Goal: Task Accomplishment & Management: Complete application form

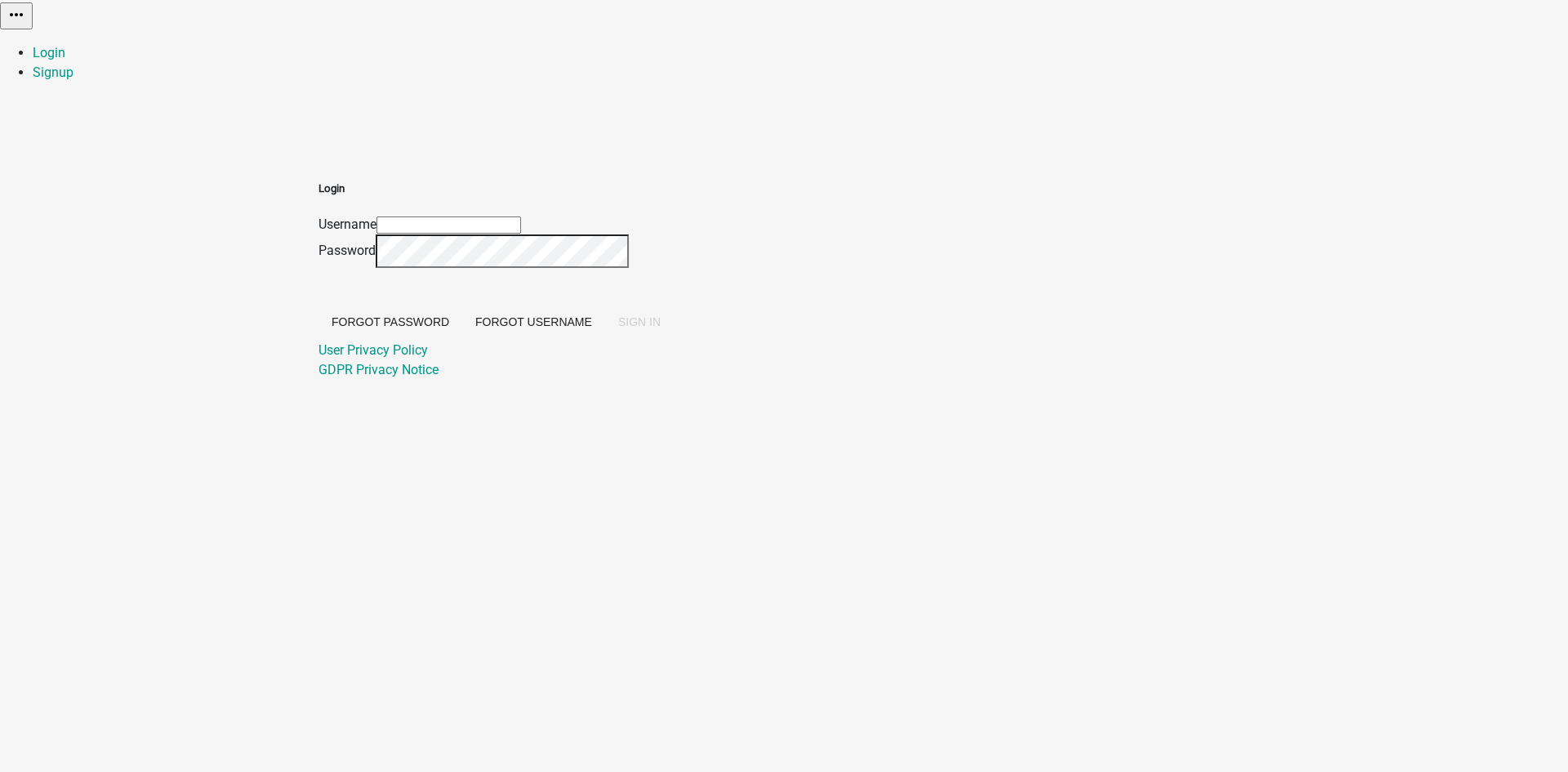
click at [522, 216] on input "Username" at bounding box center [448, 224] width 144 height 17
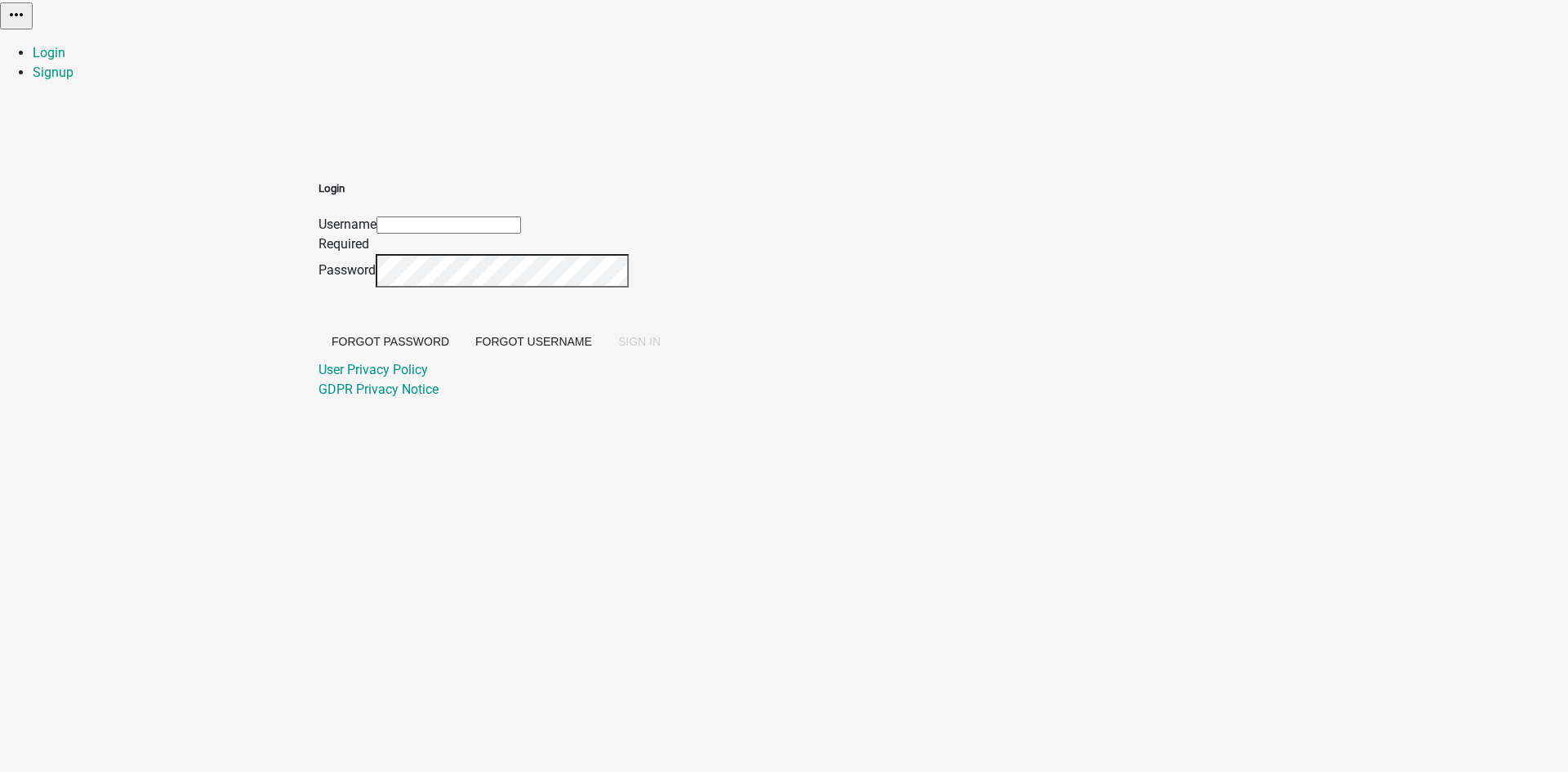
click at [522, 216] on input "Username" at bounding box center [448, 224] width 144 height 17
type input "Ckolb"
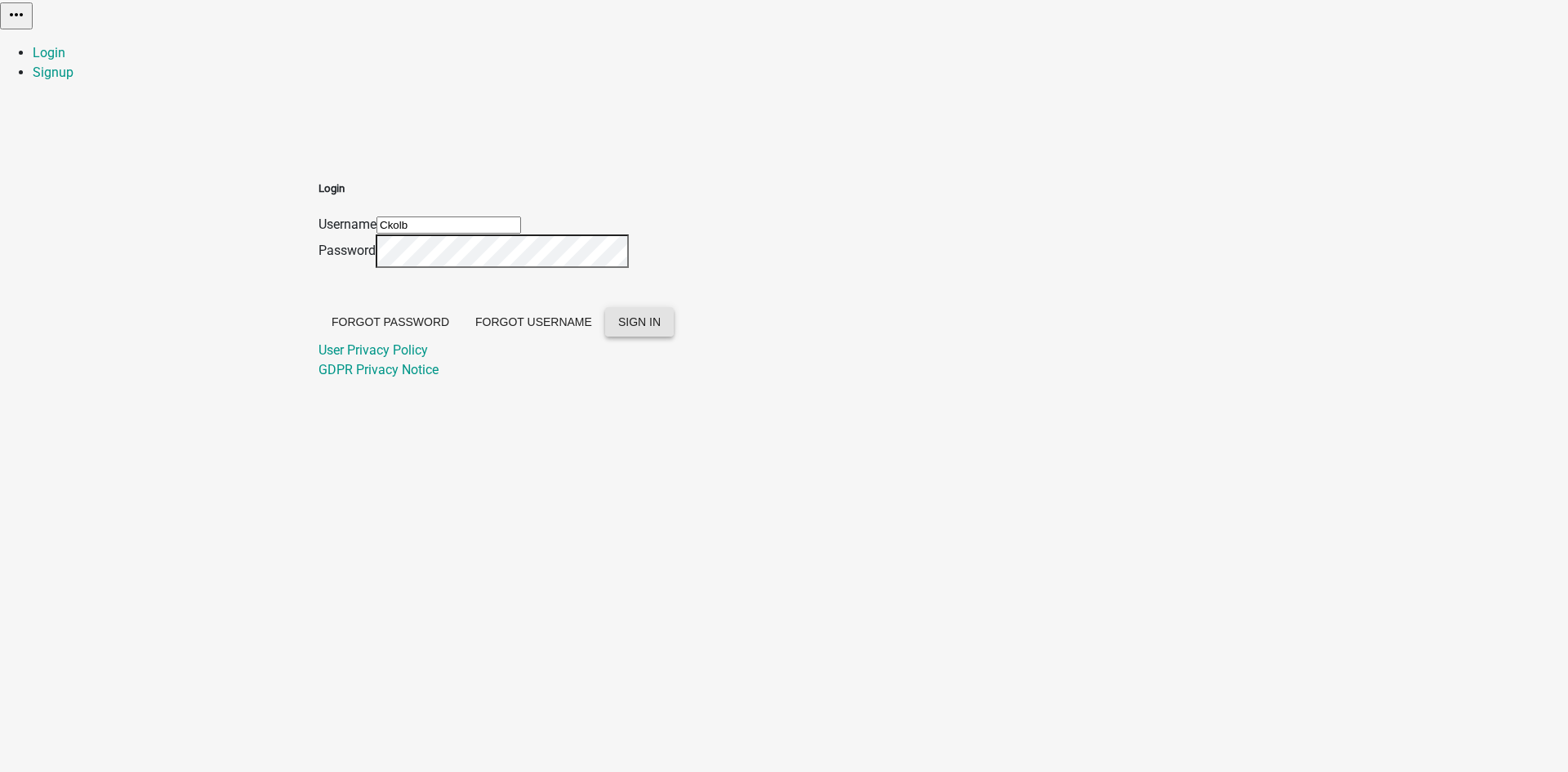
click at [661, 329] on span "SIGN IN" at bounding box center [639, 322] width 43 height 13
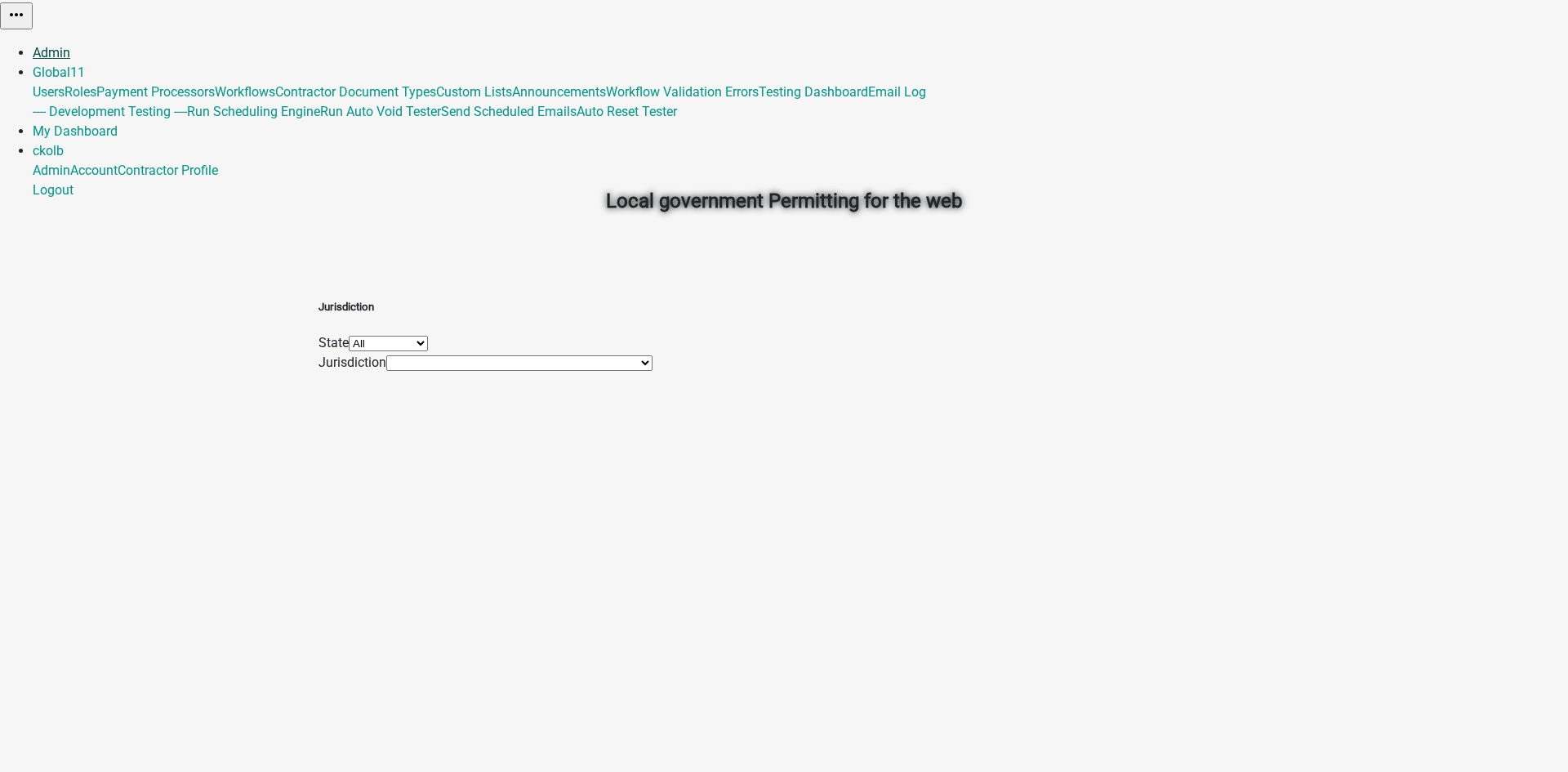
click at [71, 45] on link "Admin" at bounding box center [52, 53] width 38 height 16
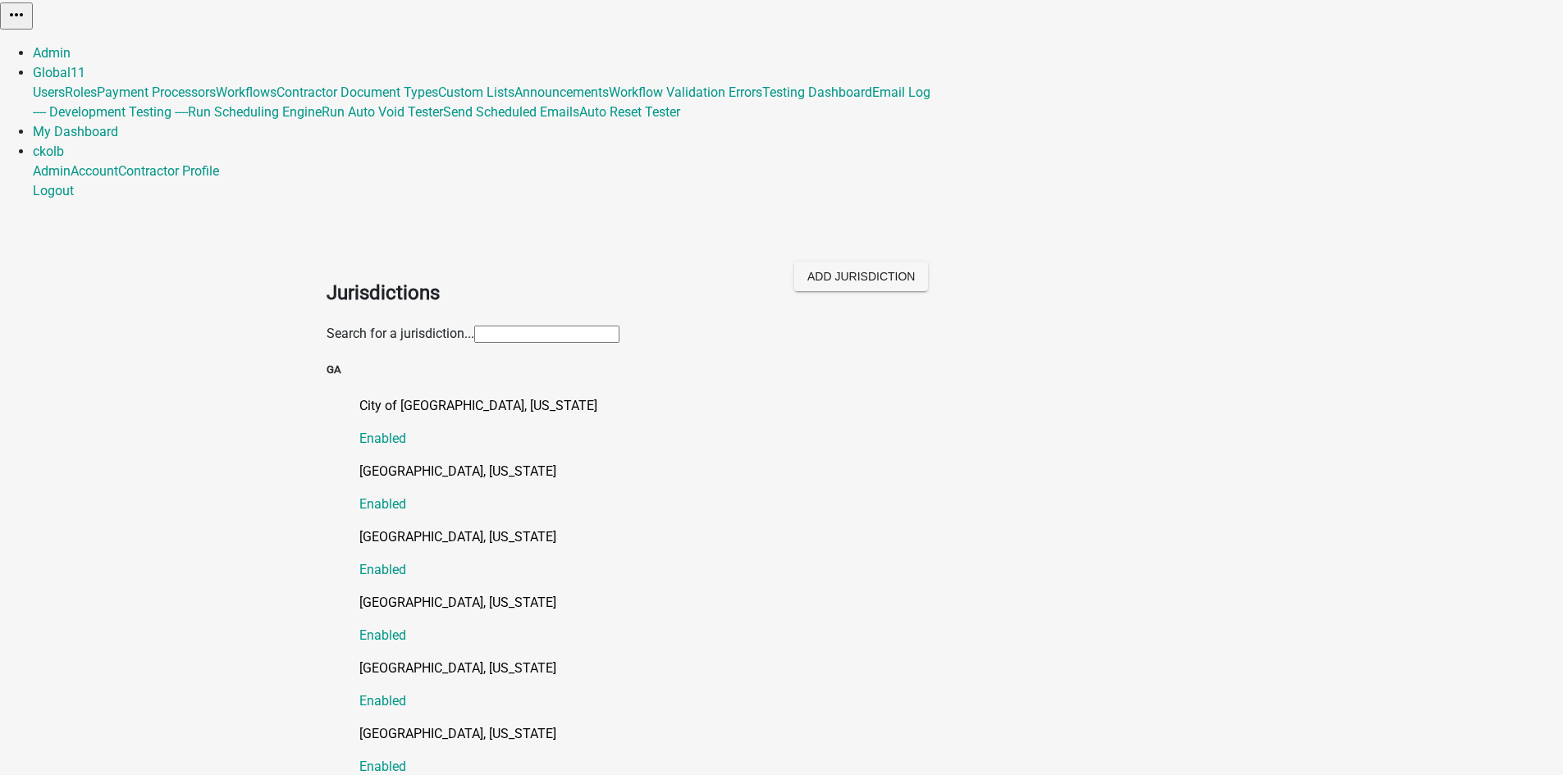
click at [474, 326] on input "text" at bounding box center [546, 334] width 145 height 17
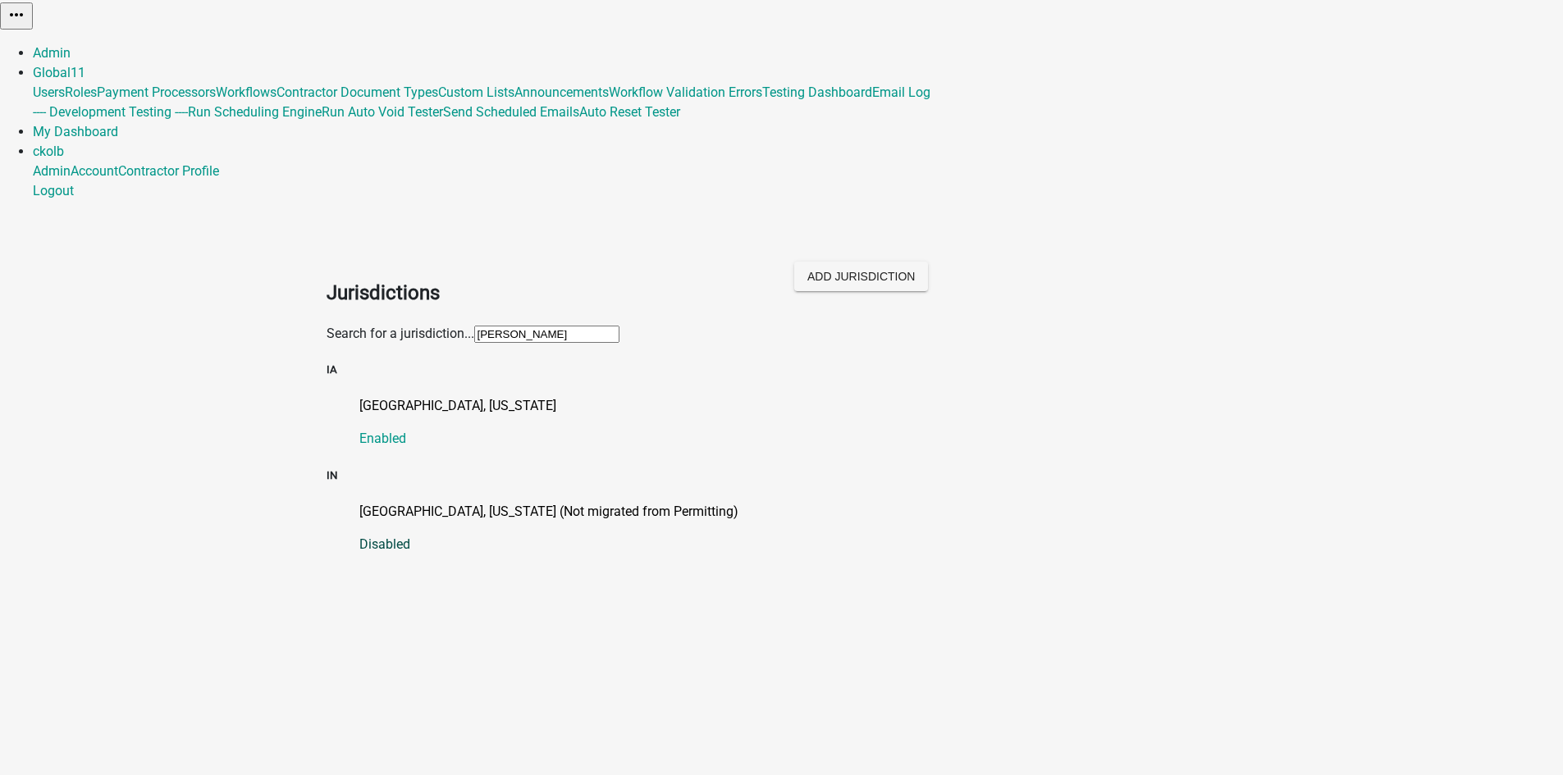
type input "marshall"
click at [429, 502] on p "[GEOGRAPHIC_DATA], [US_STATE] (Not migrated from Permitting)" at bounding box center [798, 512] width 878 height 20
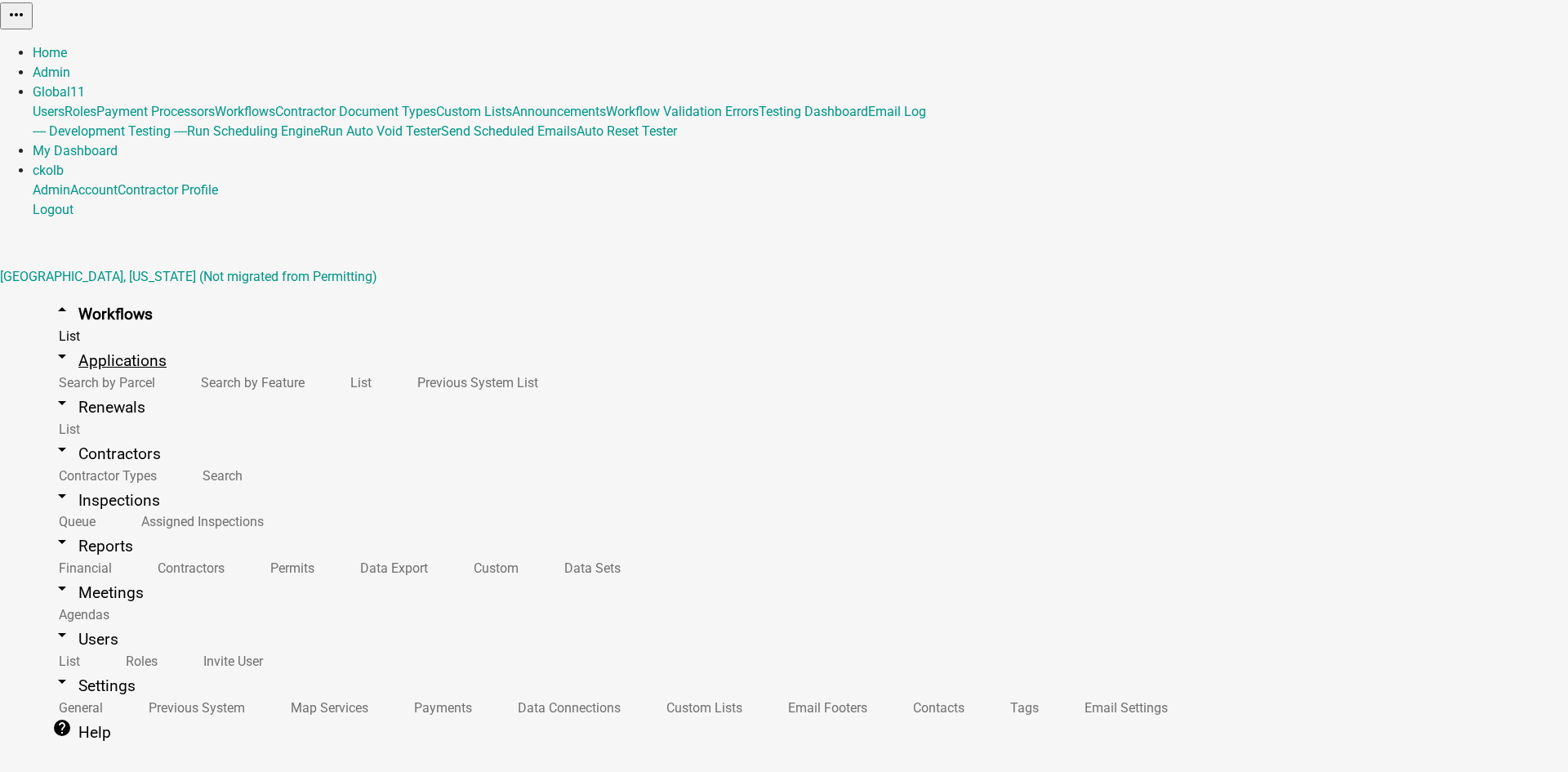
click at [80, 342] on link "arrow_drop_down Applications" at bounding box center [110, 361] width 153 height 39
click at [325, 366] on link "List" at bounding box center [357, 383] width 67 height 35
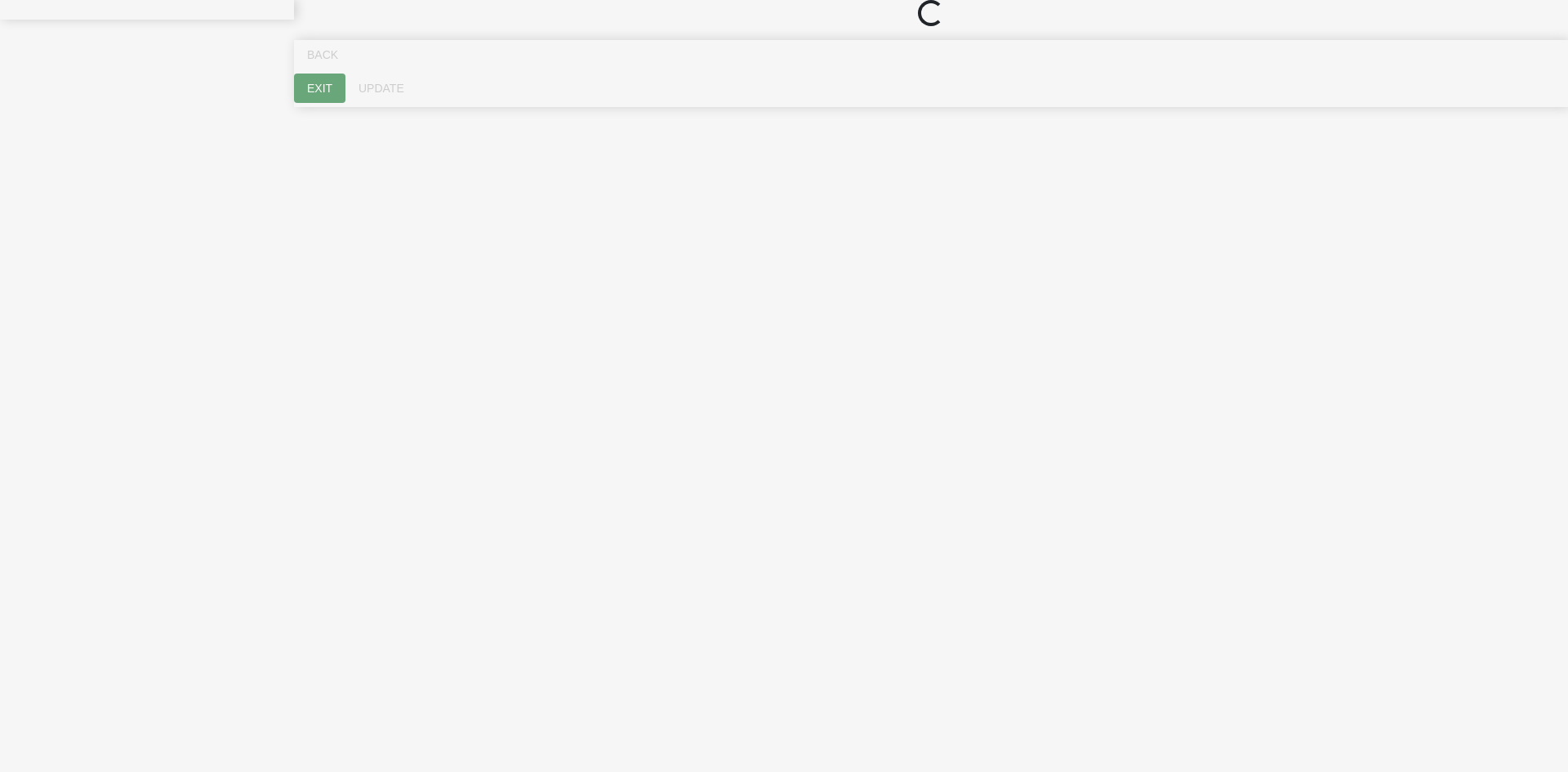
select select "cb1c2fe3-762d-47f5-9202-be7058528f76"
select select "ee785fb6-ae07-47ca-a8bd-5de67b9ce322"
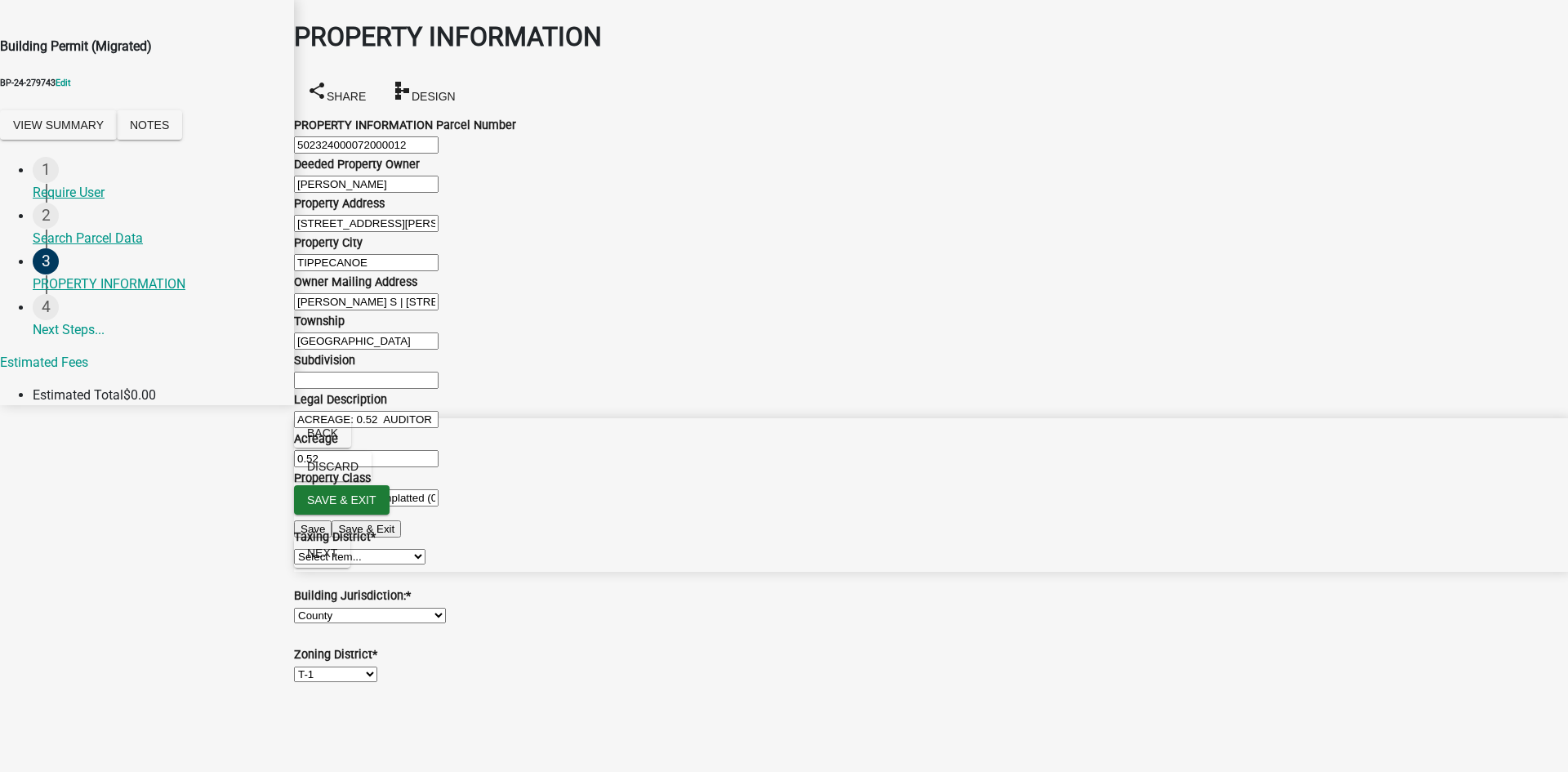
scroll to position [653, 0]
click at [390, 549] on select "Select Item... ARGOS-WALNUT ARGOS-GREEN BOURBON TWP BOURBON CORP BREMEN CENTER …" at bounding box center [359, 557] width 131 height 16
click at [314, 549] on select "Select Item... ARGOS-WALNUT ARGOS-GREEN BOURBON TWP BOURBON CORP BREMEN CENTER …" at bounding box center [359, 557] width 131 height 16
select select "7ec5013f-df44-45f3-9e7e-71a3bf697909"
click at [337, 560] on span "Next" at bounding box center [323, 553] width 30 height 13
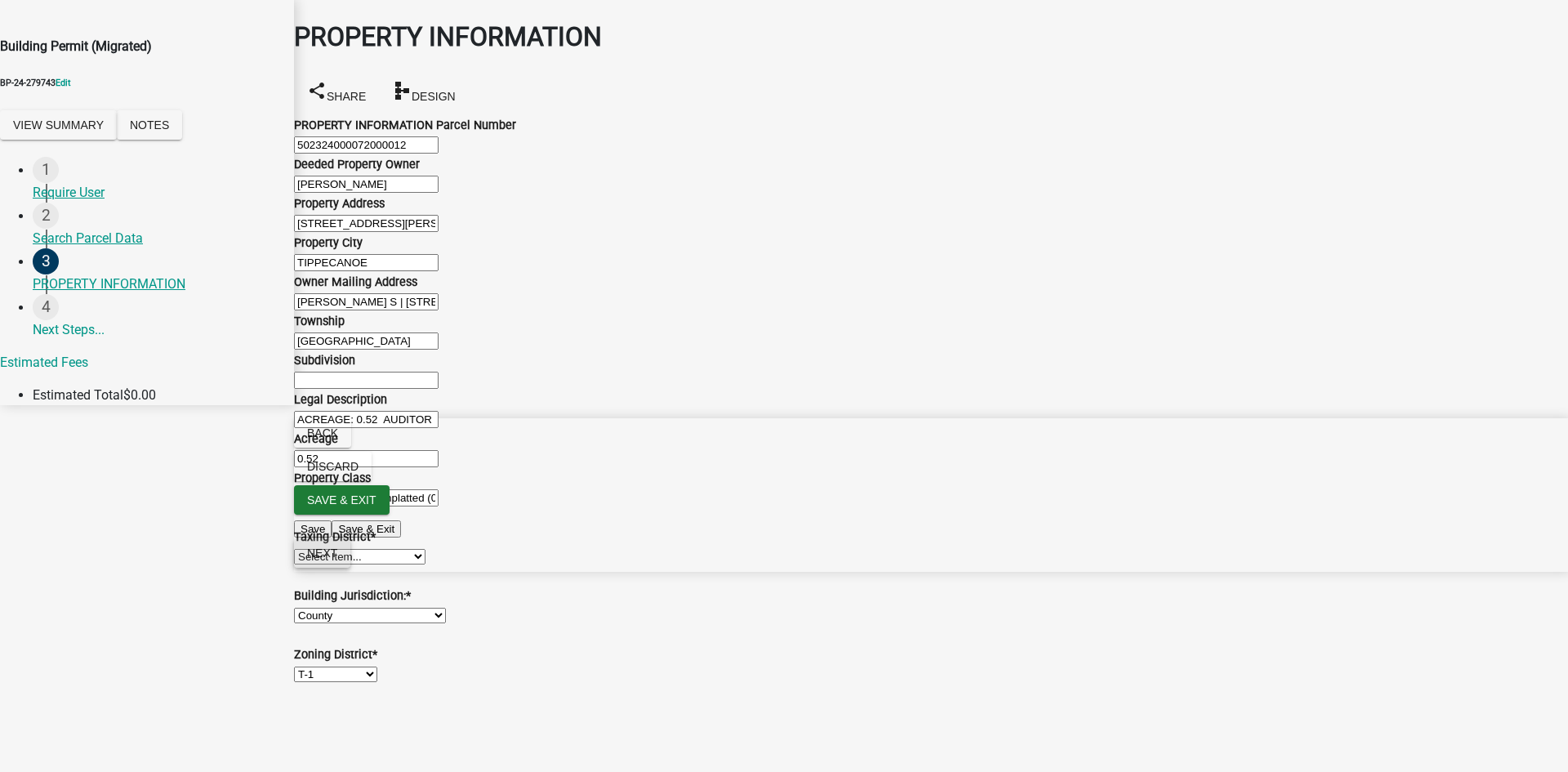
scroll to position [0, 0]
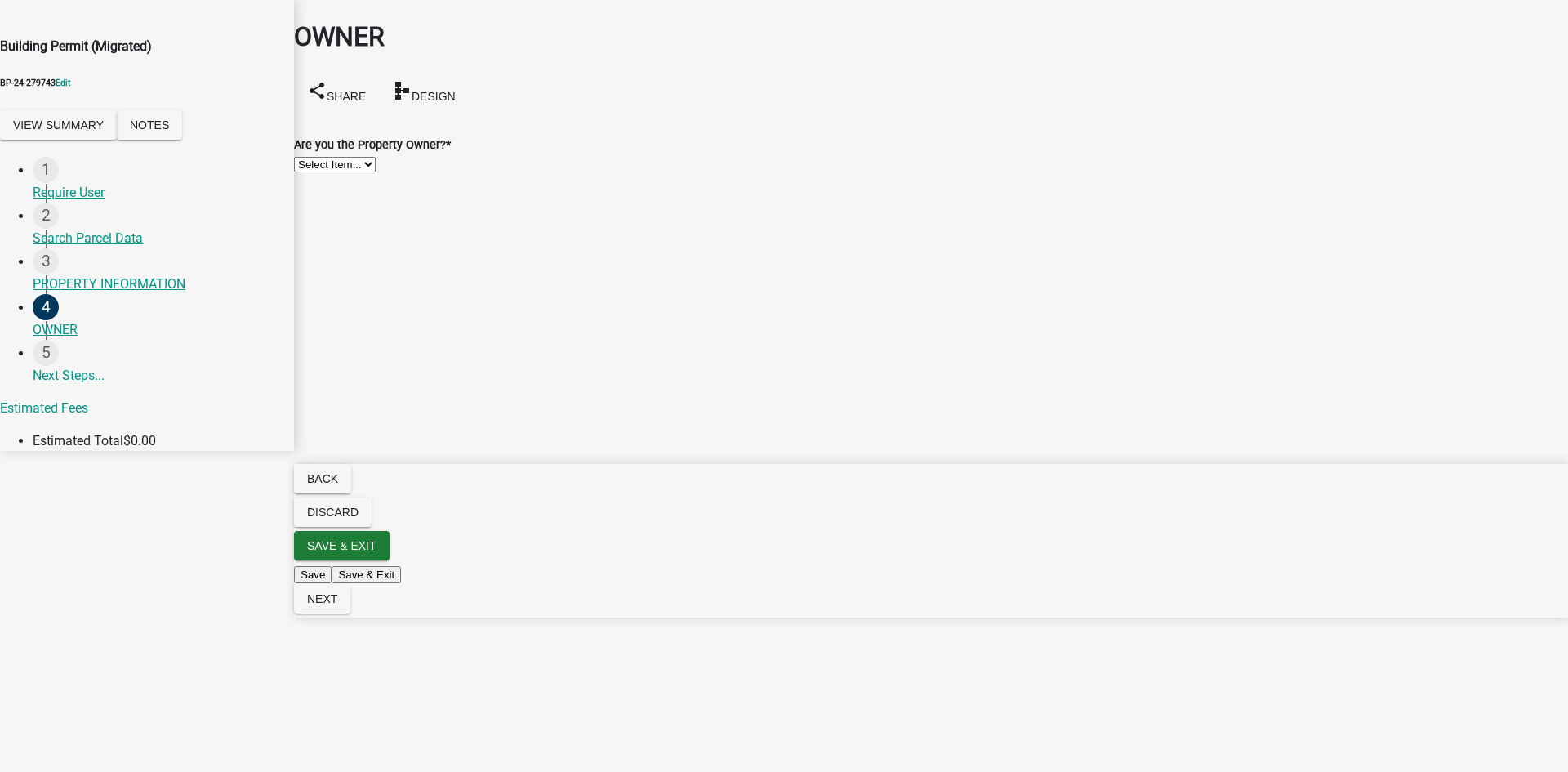
click at [375, 168] on select "Select Item... Yes No" at bounding box center [335, 165] width 82 height 16
click at [314, 157] on select "Select Item... Yes No" at bounding box center [335, 165] width 82 height 16
select select "14beafb8-01f9-4c6d-80e9-bce90d4ca7f4"
click at [1428, 653] on main "OWNER share Share schema Design Are you the Property Owner? * Select Item... Ye…" at bounding box center [931, 362] width 1274 height 723
click at [337, 606] on span "Next" at bounding box center [323, 599] width 30 height 13
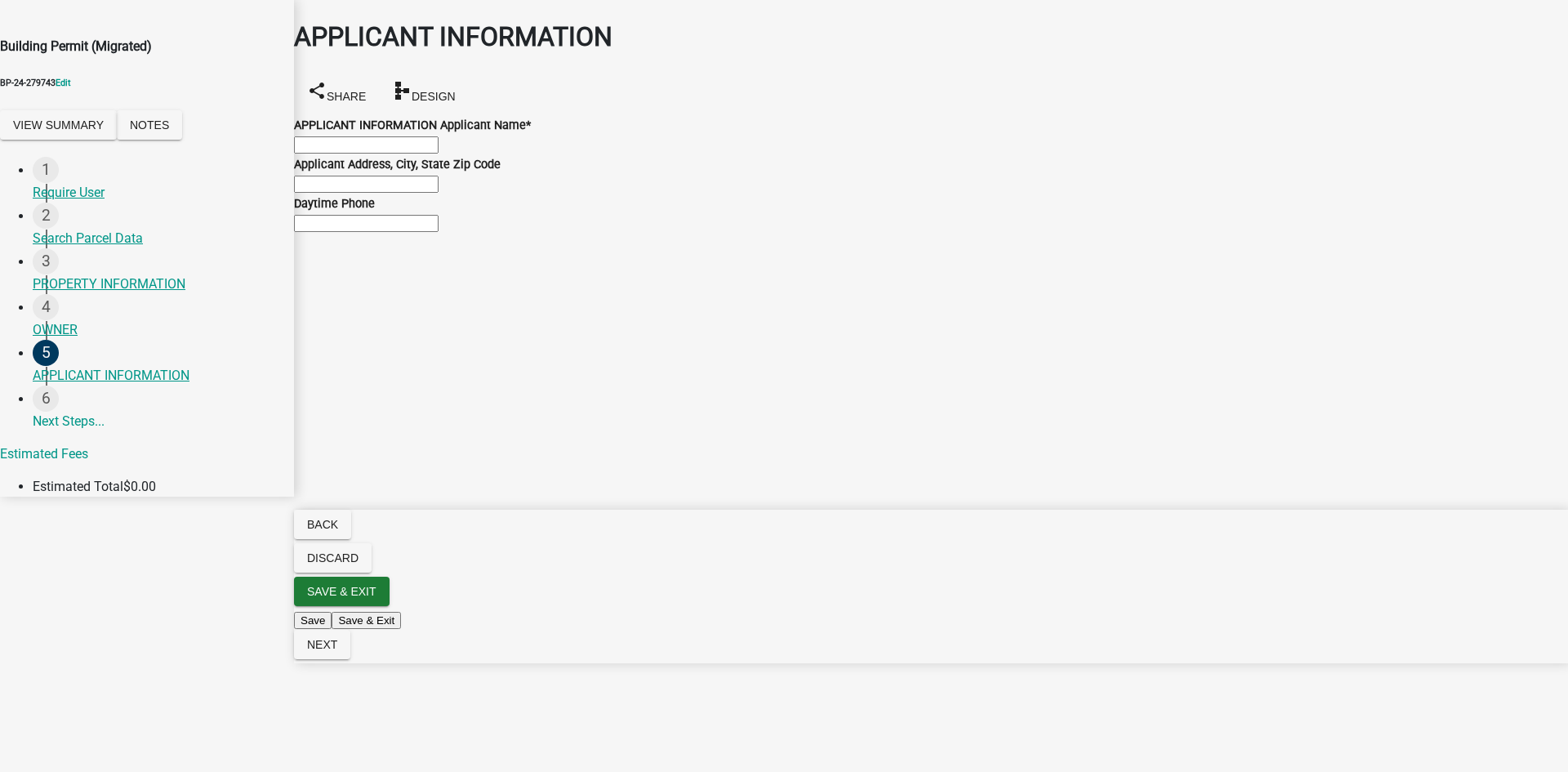
click at [435, 153] on input "APPLICANT INFORMATION Applicant Name *" at bounding box center [365, 144] width 144 height 17
type input "Jill Jones"
click at [396, 193] on input "Applicant Address, City, State Zip Code" at bounding box center [365, 183] width 144 height 17
click at [348, 193] on input "9999 Testville" at bounding box center [365, 183] width 144 height 17
click at [439, 193] on input "9999 Testroad, Testville" at bounding box center [365, 183] width 144 height 17
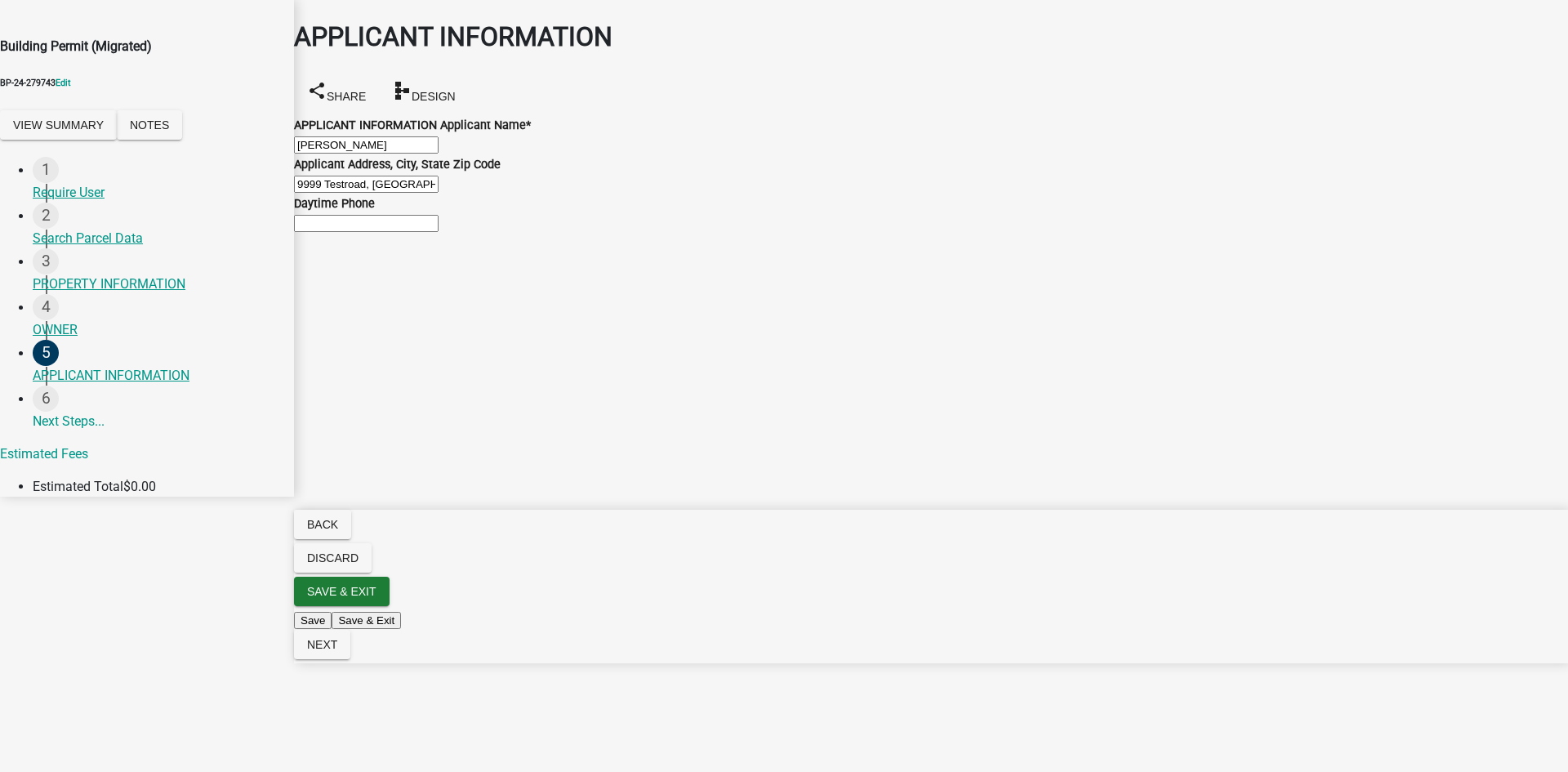
type input "9999 Testroad, Testville, IN 55555"
click at [410, 232] on input "Daytime Phone" at bounding box center [365, 223] width 144 height 17
type input "888-888-8888"
click at [509, 439] on main "APPLICANT INFORMATION share Share schema Design APPLICANT INFORMATION Applicant…" at bounding box center [931, 362] width 1274 height 723
drag, startPoint x: 1503, startPoint y: 750, endPoint x: 1435, endPoint y: 742, distance: 68.5
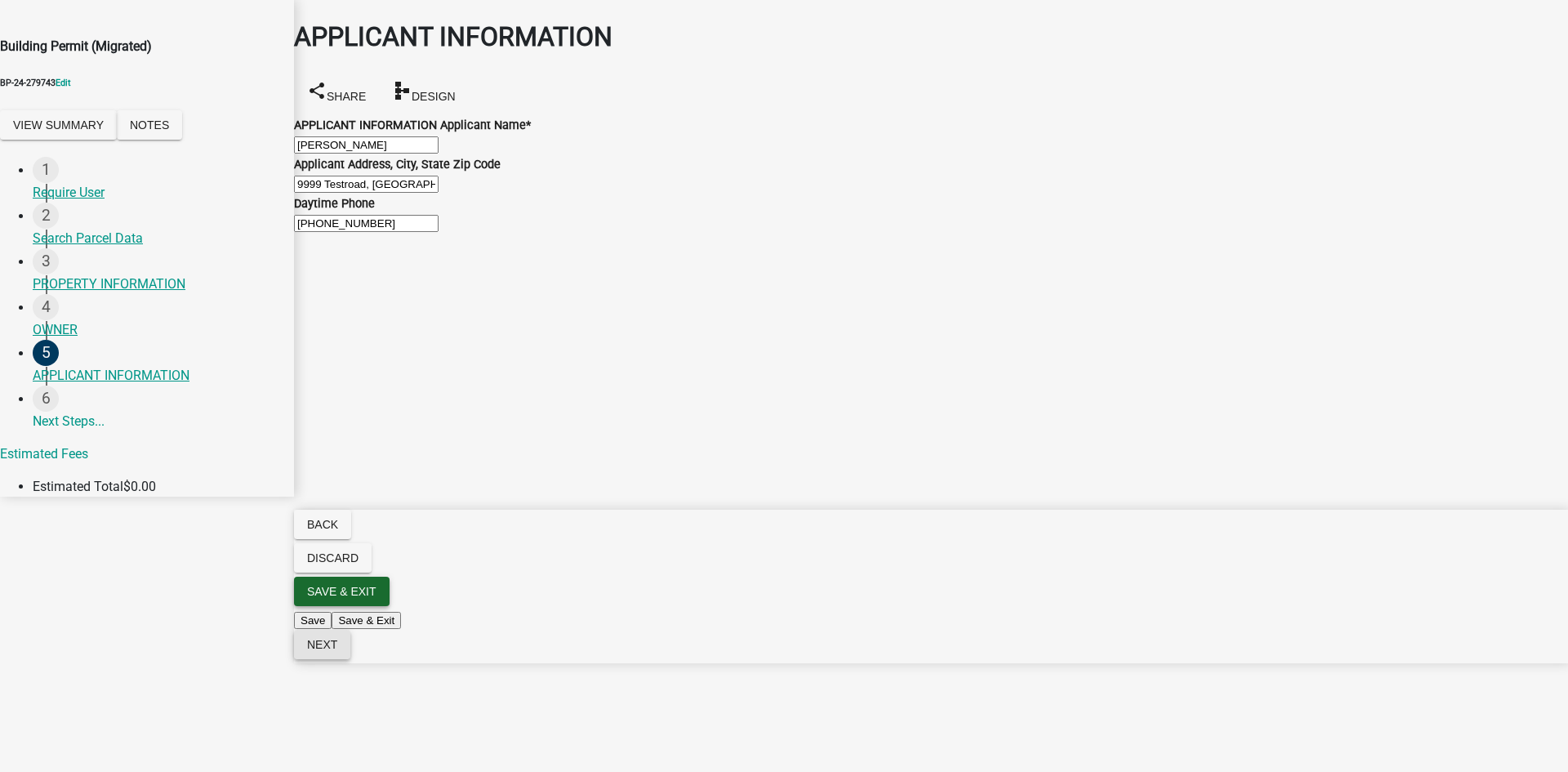
click at [337, 651] on span "Next" at bounding box center [323, 644] width 30 height 13
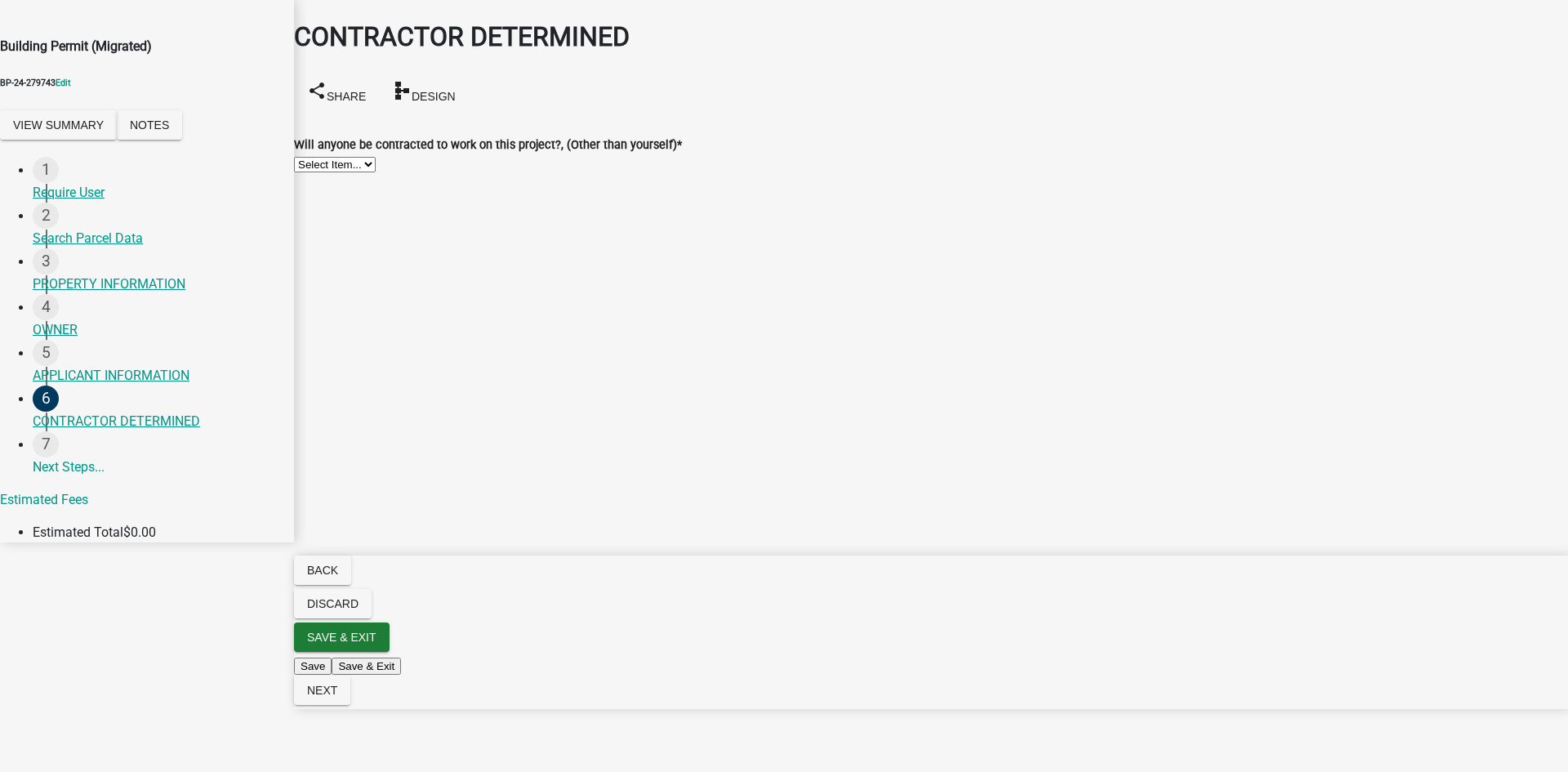
click at [375, 166] on select "Select Item... Yes No" at bounding box center [335, 165] width 82 height 16
click at [314, 157] on select "Select Item... Yes No" at bounding box center [335, 165] width 82 height 16
select select "25dc7631-86c3-422b-a6ba-d513485d1a5a"
click at [350, 705] on button "Next" at bounding box center [322, 691] width 57 height 30
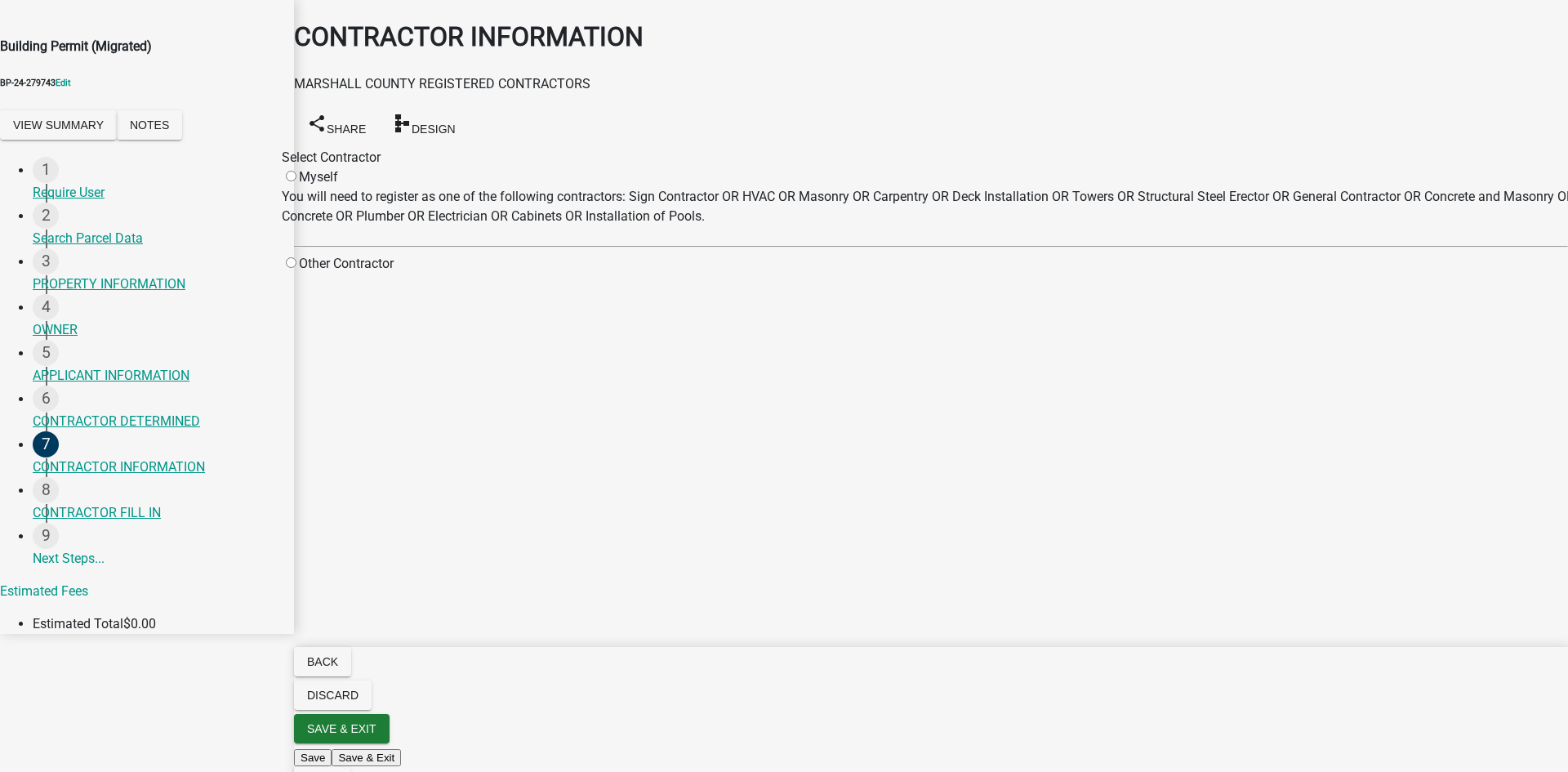
click at [297, 170] on input "radio" at bounding box center [291, 175] width 11 height 11
radio input "false"
click at [418, 336] on main "CONTRACTOR INFORMATION MARSHALL COUNTY REGISTERED CONTRACTORS share Share schem…" at bounding box center [931, 362] width 1274 height 723
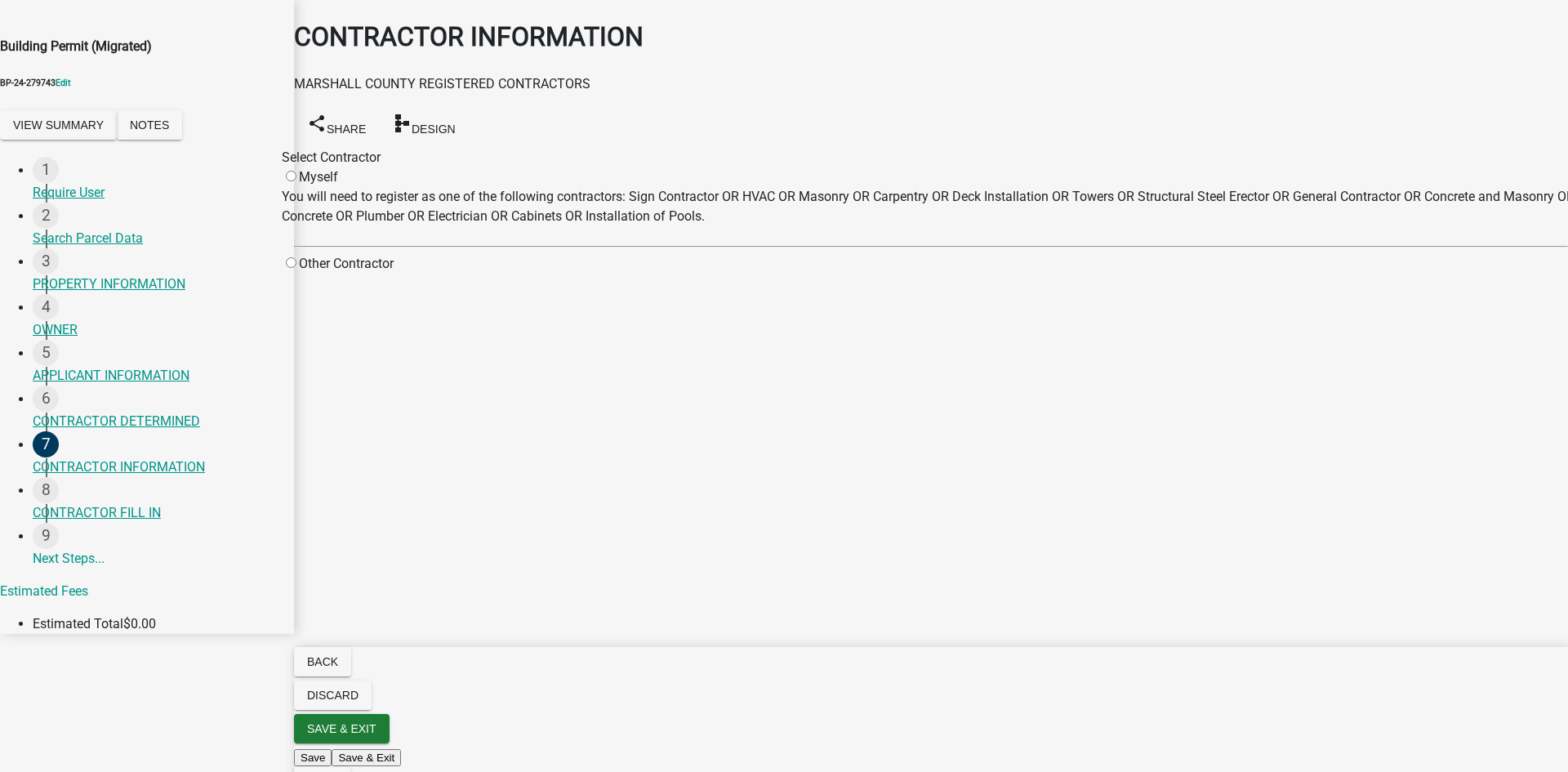
click at [297, 257] on input "radio" at bounding box center [291, 262] width 11 height 11
radio input "true"
click at [297, 170] on input "radio" at bounding box center [291, 175] width 11 height 11
radio input "false"
radio input "true"
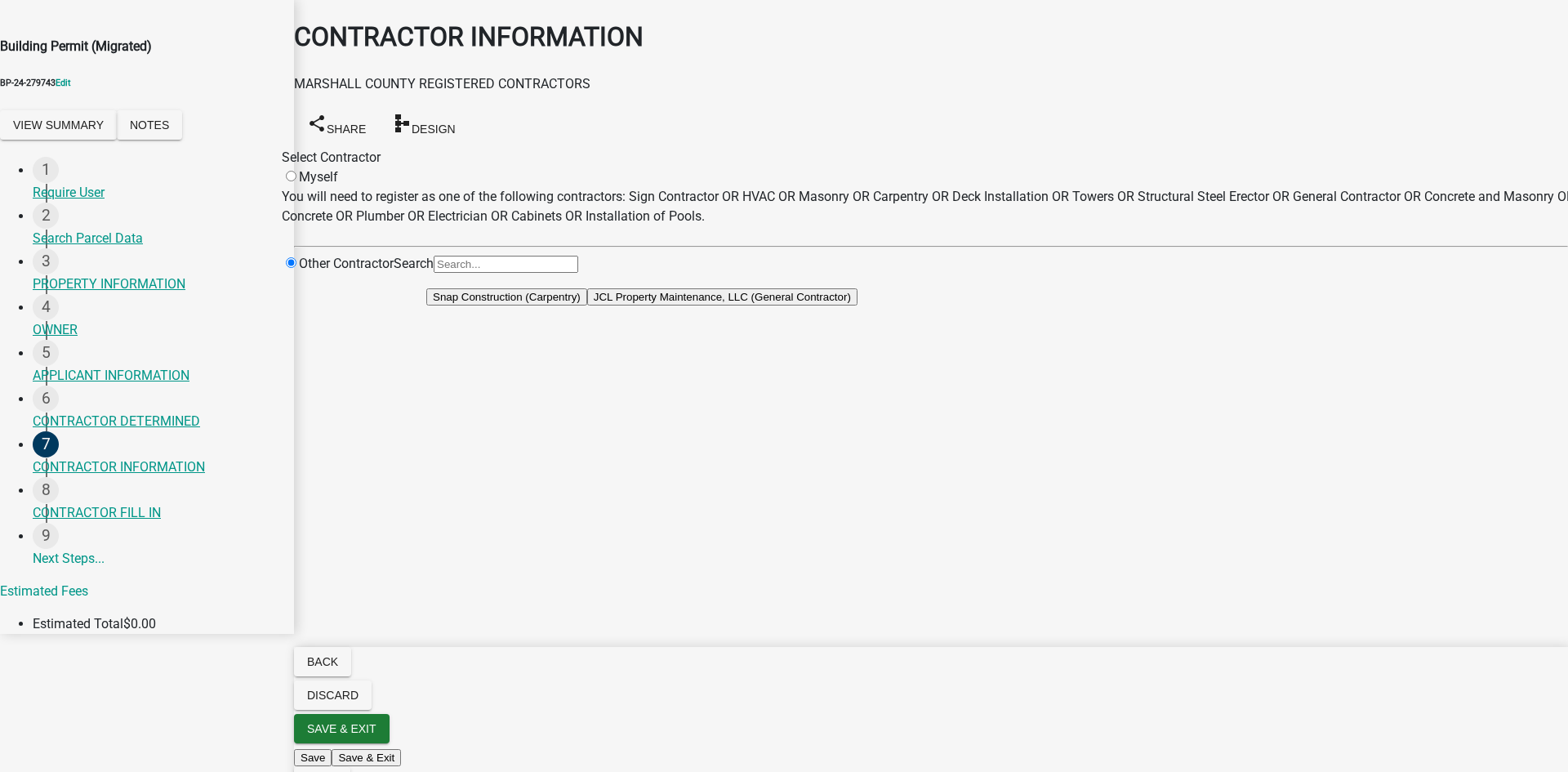
click at [297, 170] on input "radio" at bounding box center [291, 175] width 11 height 11
radio input "false"
radio input "true"
click at [297, 170] on input "radio" at bounding box center [291, 175] width 11 height 11
radio input "false"
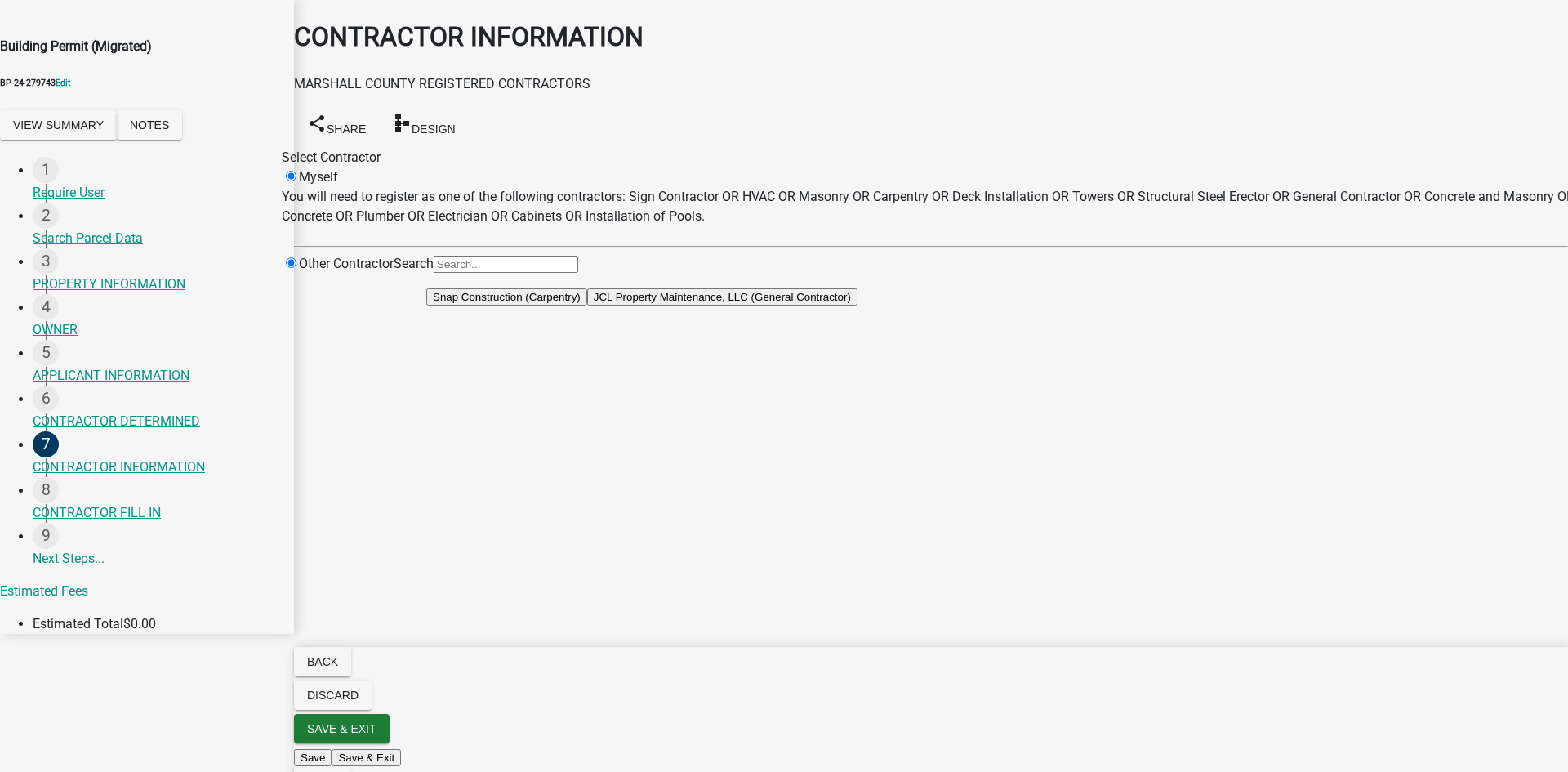
radio input "true"
click at [297, 170] on input "radio" at bounding box center [291, 175] width 11 height 11
radio input "false"
radio input "true"
click at [297, 170] on input "radio" at bounding box center [291, 175] width 11 height 11
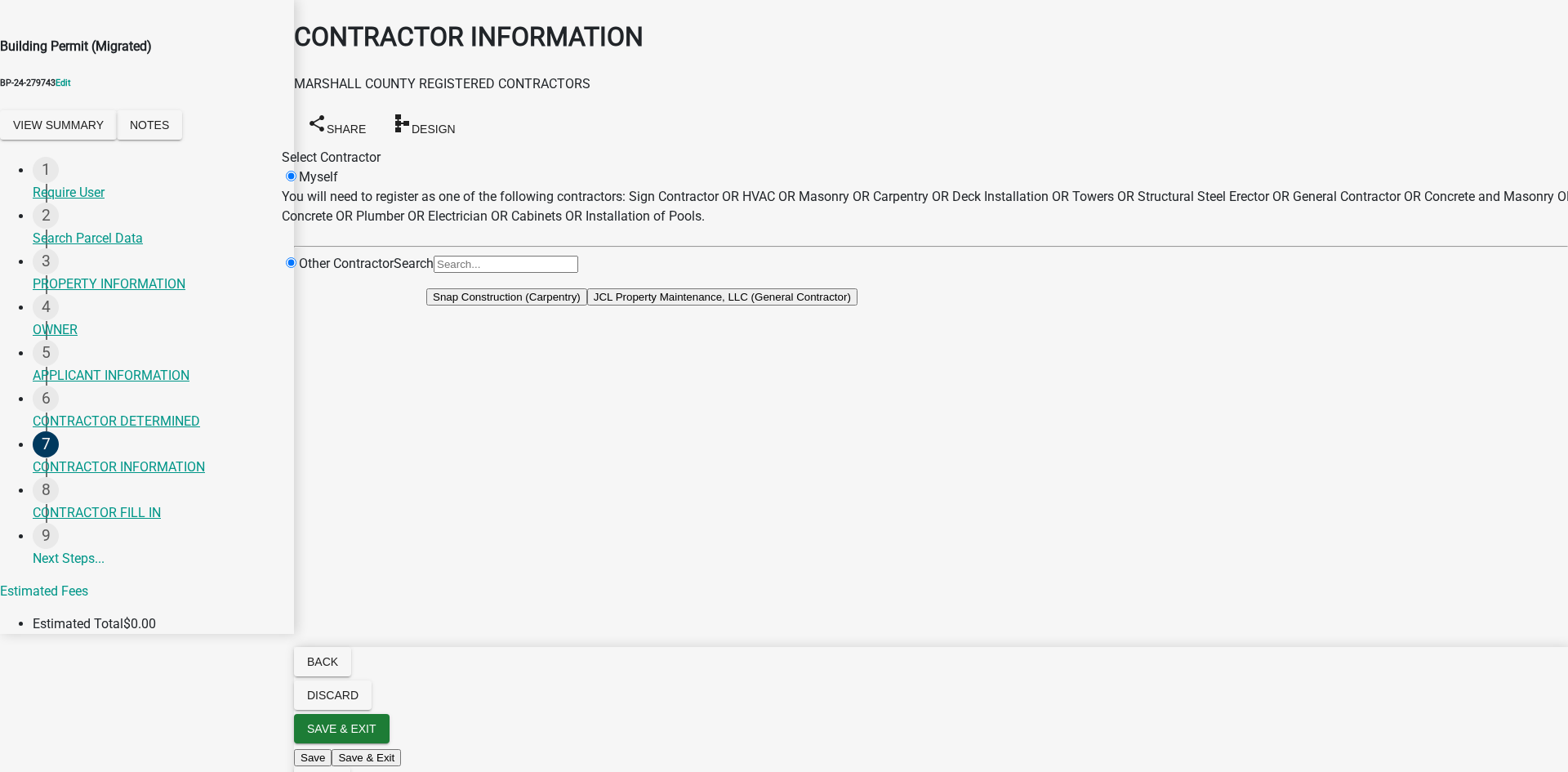
radio input "false"
radio input "true"
click at [297, 170] on input "radio" at bounding box center [291, 175] width 11 height 11
radio input "false"
radio input "true"
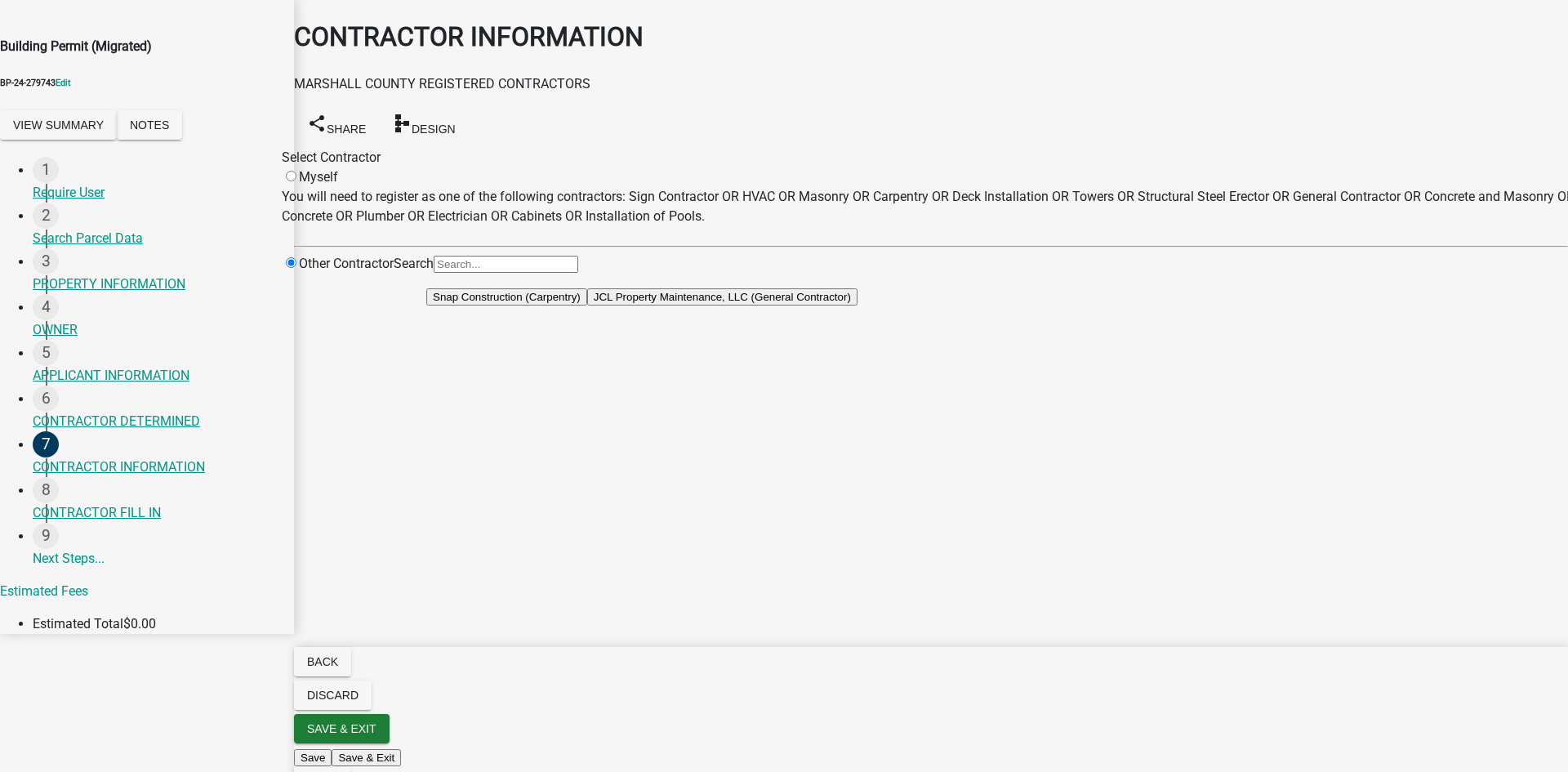
click at [297, 170] on input "radio" at bounding box center [291, 175] width 11 height 11
radio input "false"
radio input "true"
click at [338, 668] on span "Back" at bounding box center [323, 661] width 31 height 13
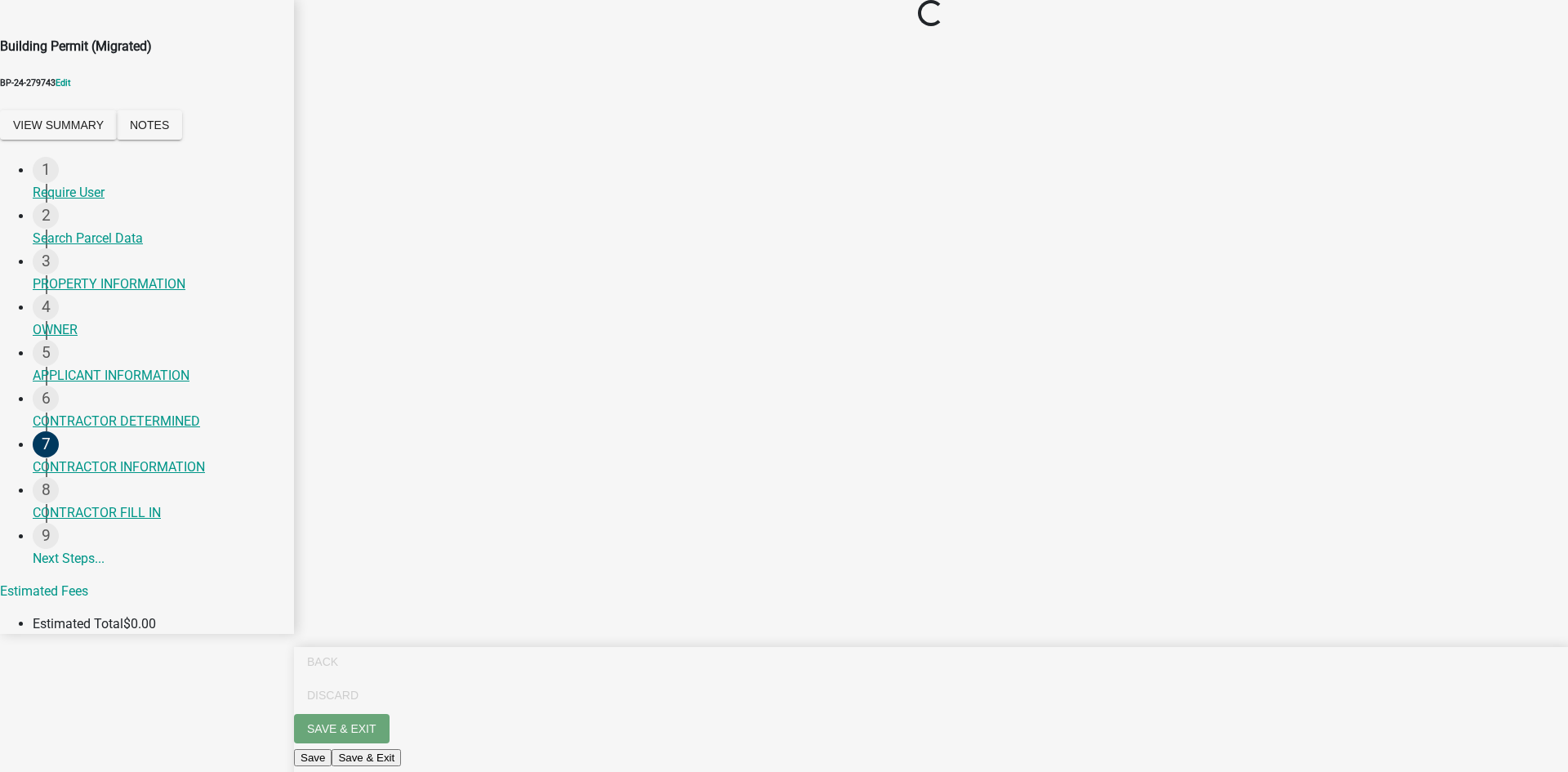
select select "25dc7631-86c3-422b-a6ba-d513485d1a5a"
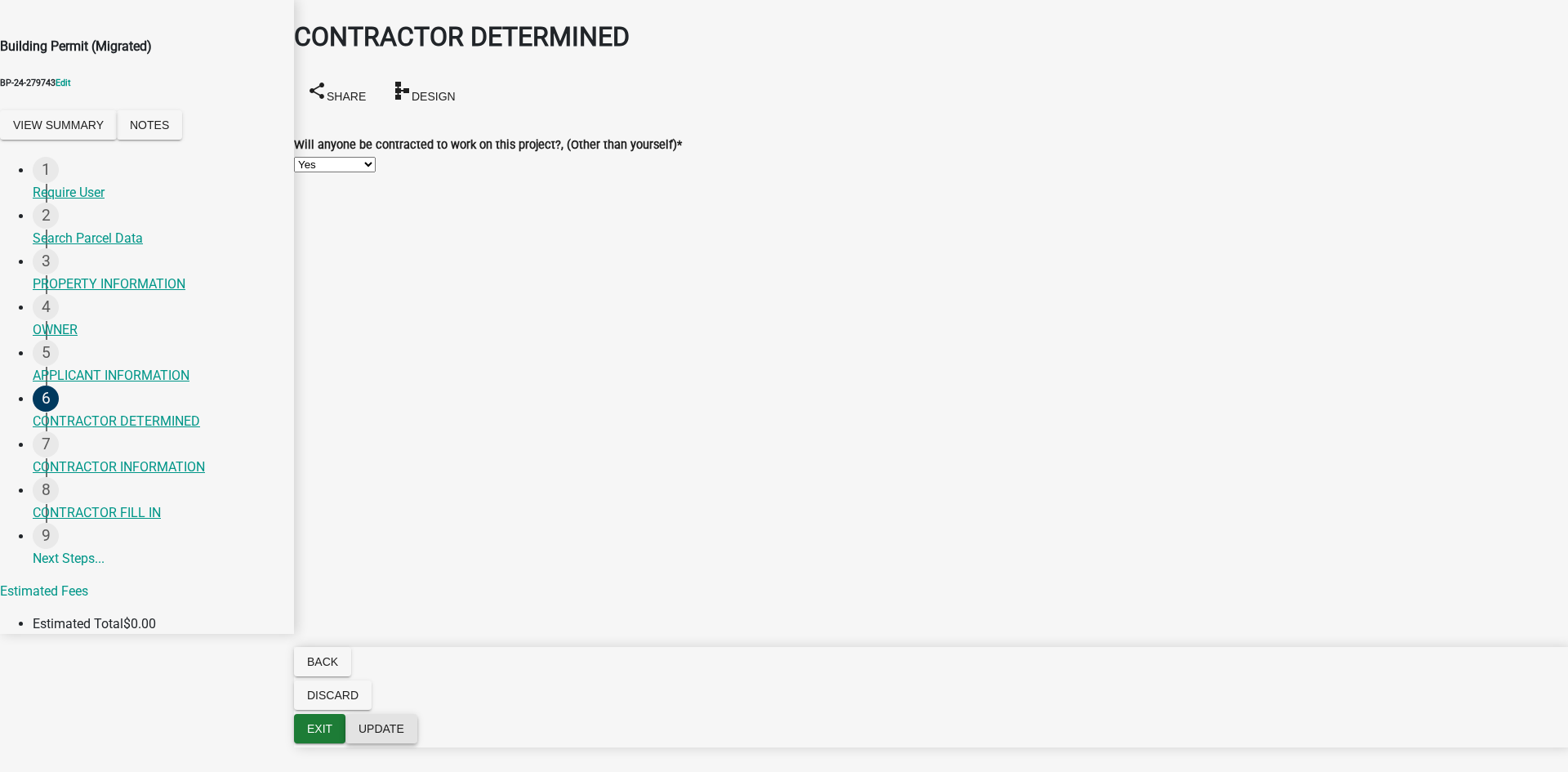
click at [404, 736] on span "Update" at bounding box center [381, 728] width 46 height 13
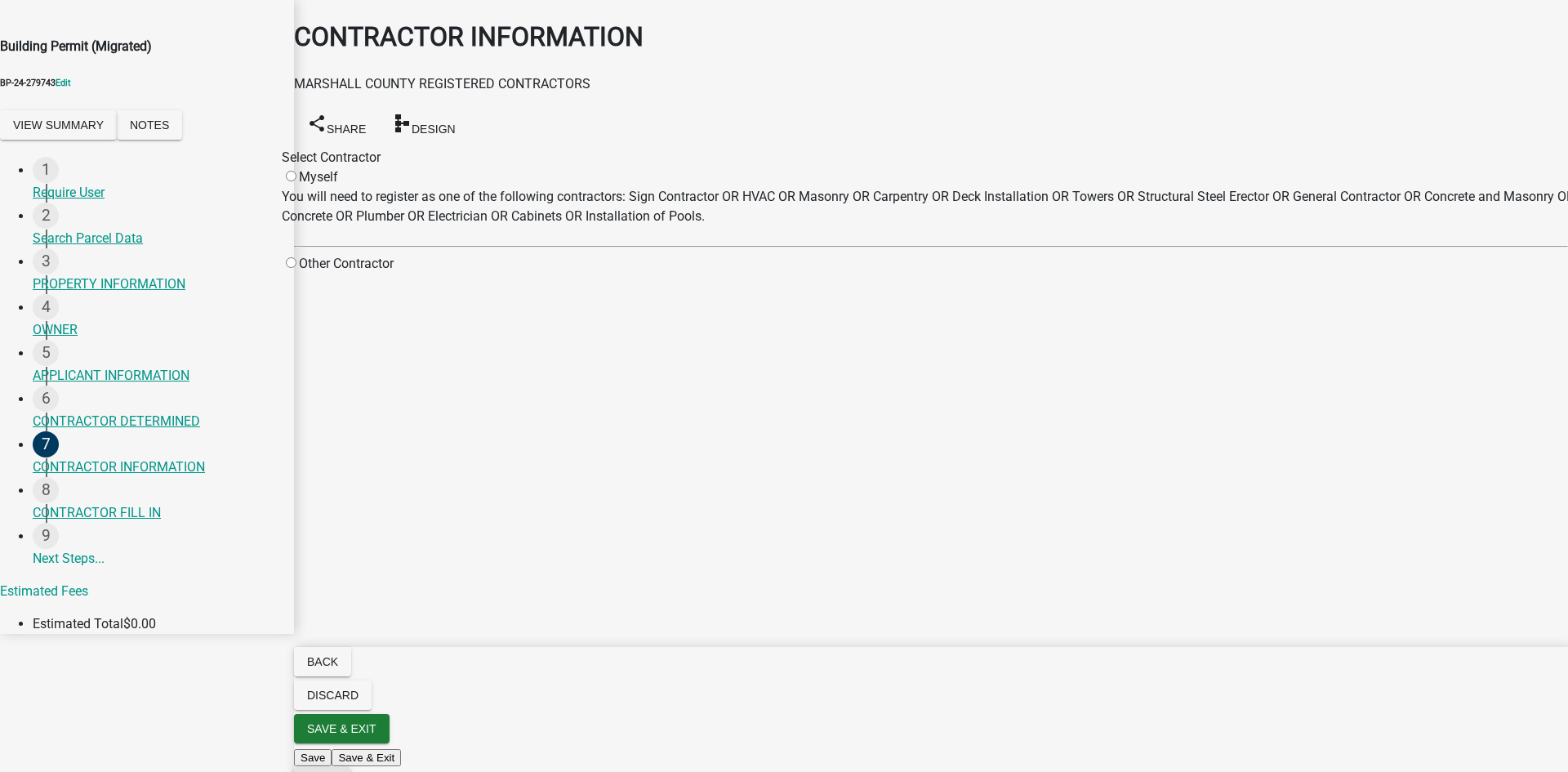
click at [350, 768] on button "Next" at bounding box center [322, 783] width 57 height 30
click at [428, 363] on main "CONTRACTOR INFORMATION MARSHALL COUNTY REGISTERED CONTRACTORS share Share schem…" at bounding box center [931, 362] width 1274 height 723
click at [297, 170] on input "radio" at bounding box center [291, 175] width 11 height 11
radio input "false"
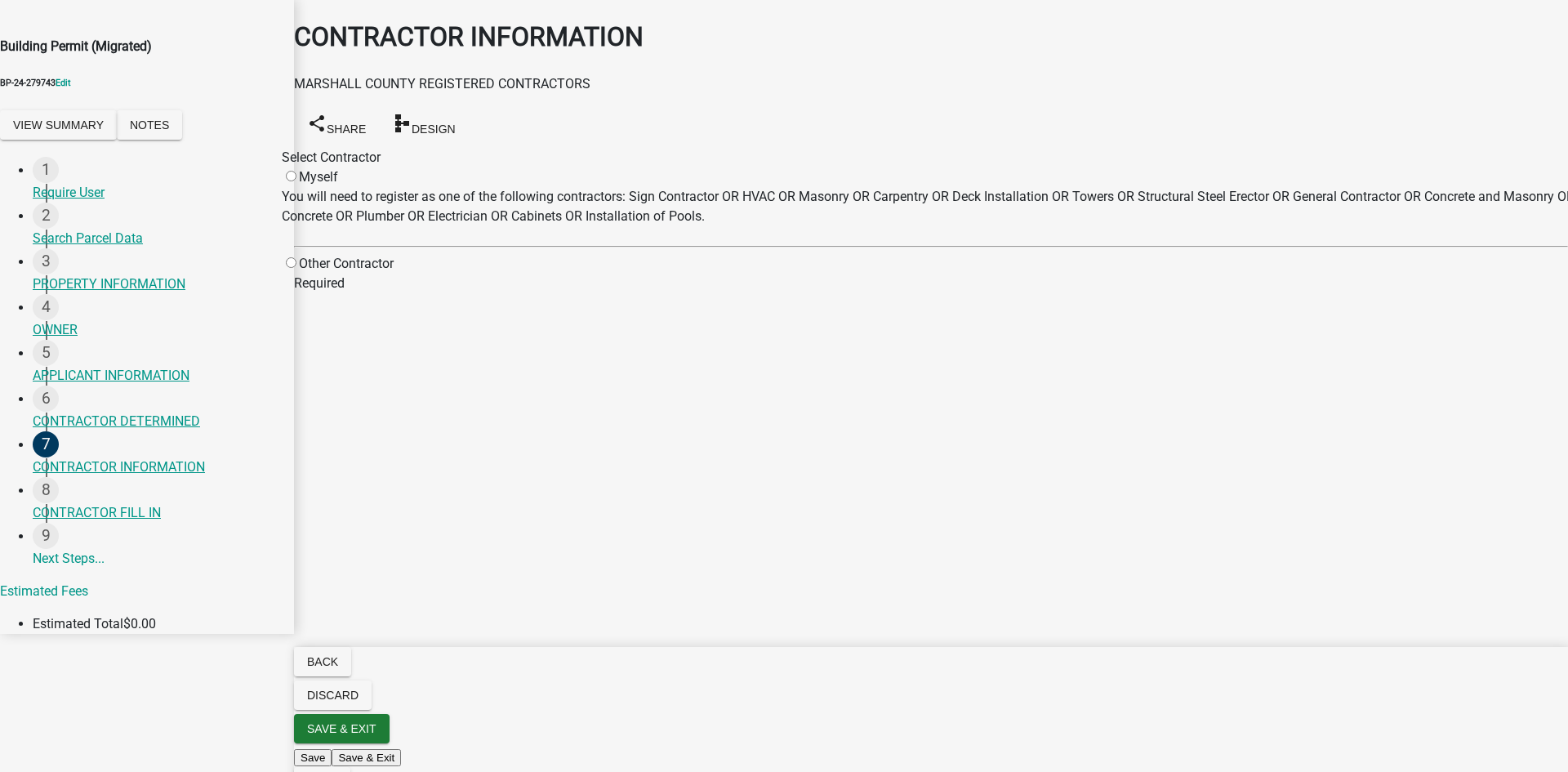
click at [297, 257] on input "radio" at bounding box center [291, 262] width 11 height 11
radio input "true"
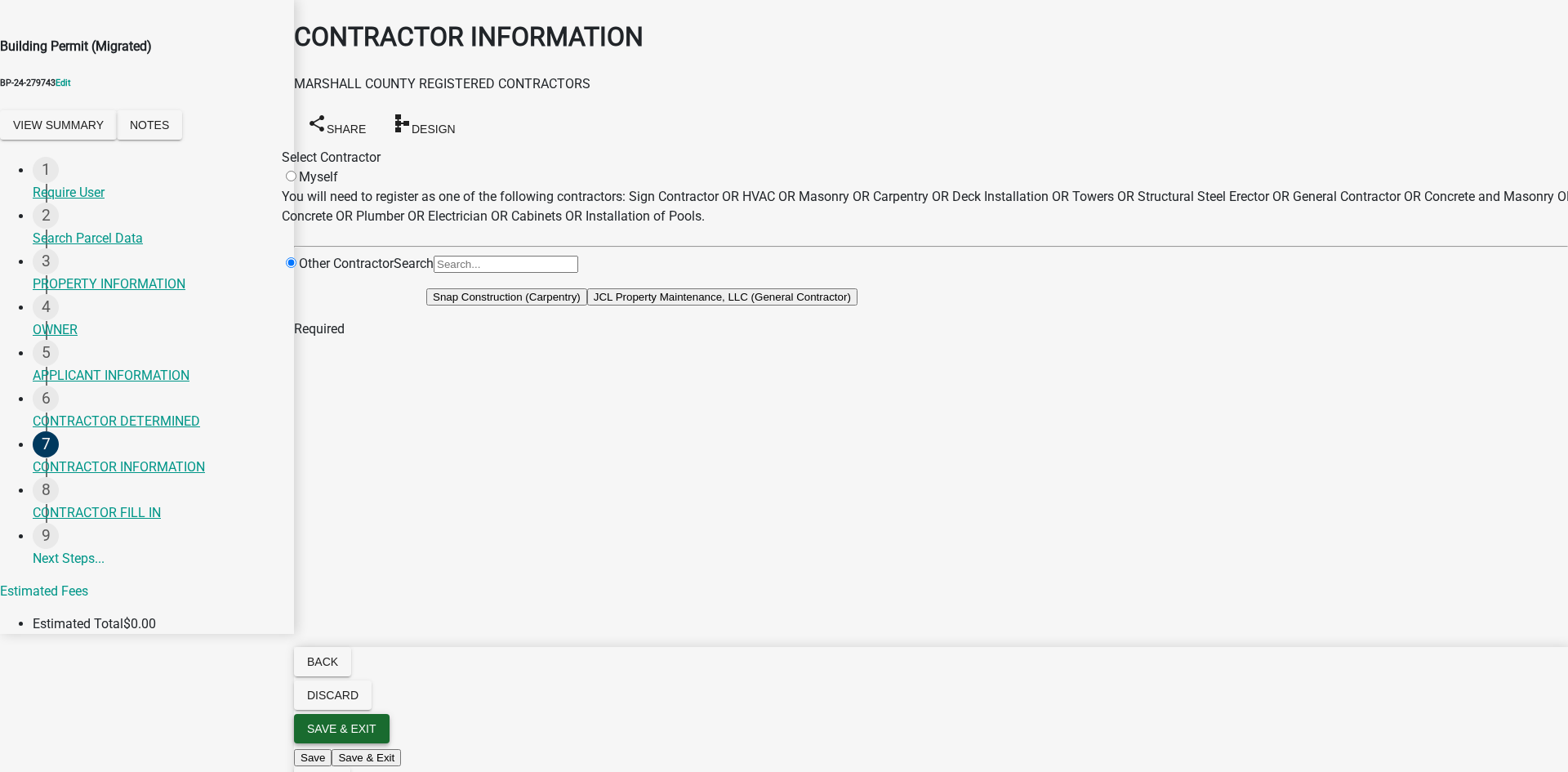
click at [389, 743] on button "Save & Exit" at bounding box center [341, 729] width 96 height 30
click at [1499, 723] on button "Save & Exit" at bounding box center [1534, 731] width 70 height 17
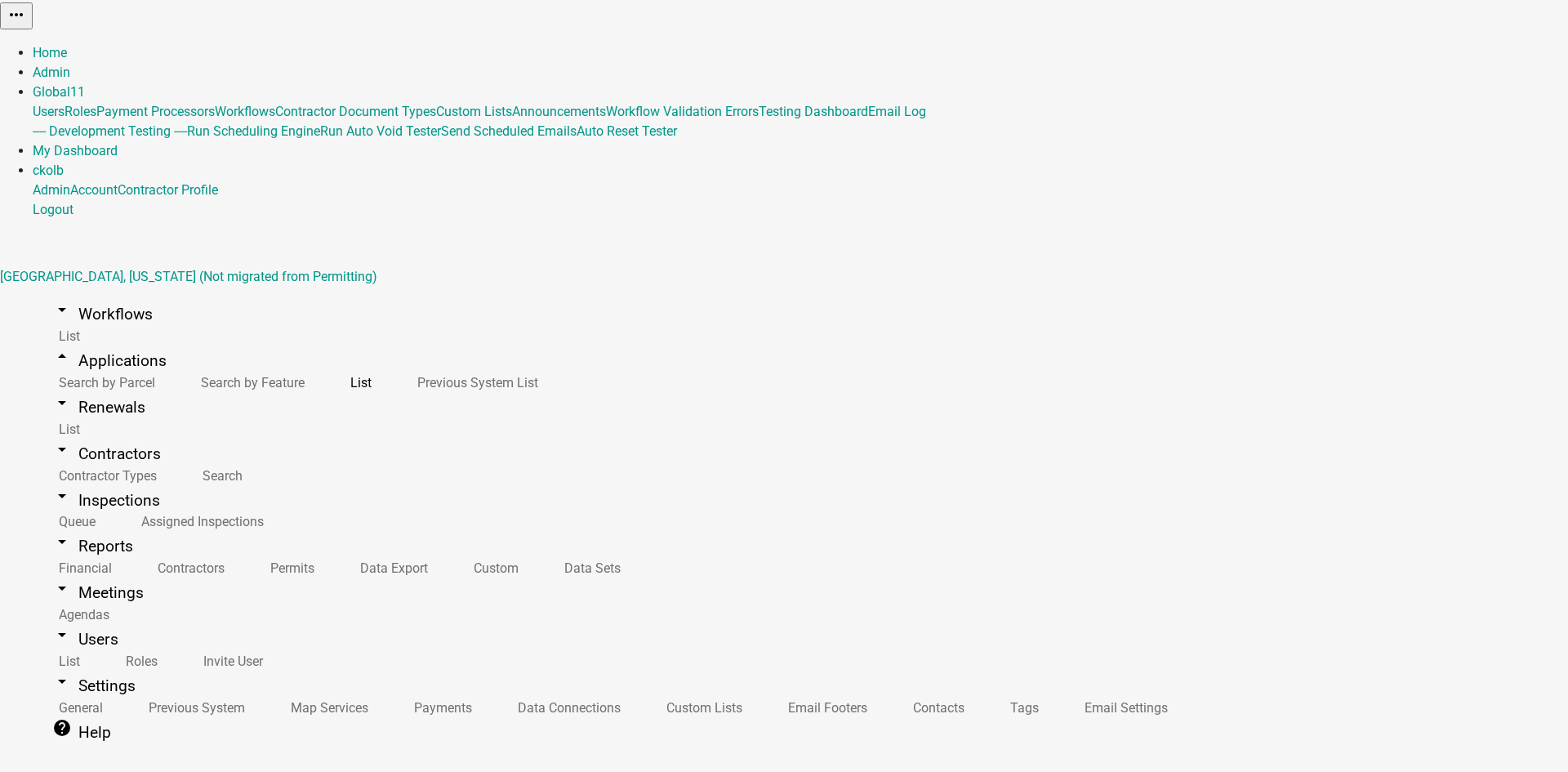
drag, startPoint x: 724, startPoint y: 379, endPoint x: 708, endPoint y: 403, distance: 28.8
copy span "3064 BAUGHER DR"
click at [64, 162] on link "ckolb" at bounding box center [48, 170] width 31 height 16
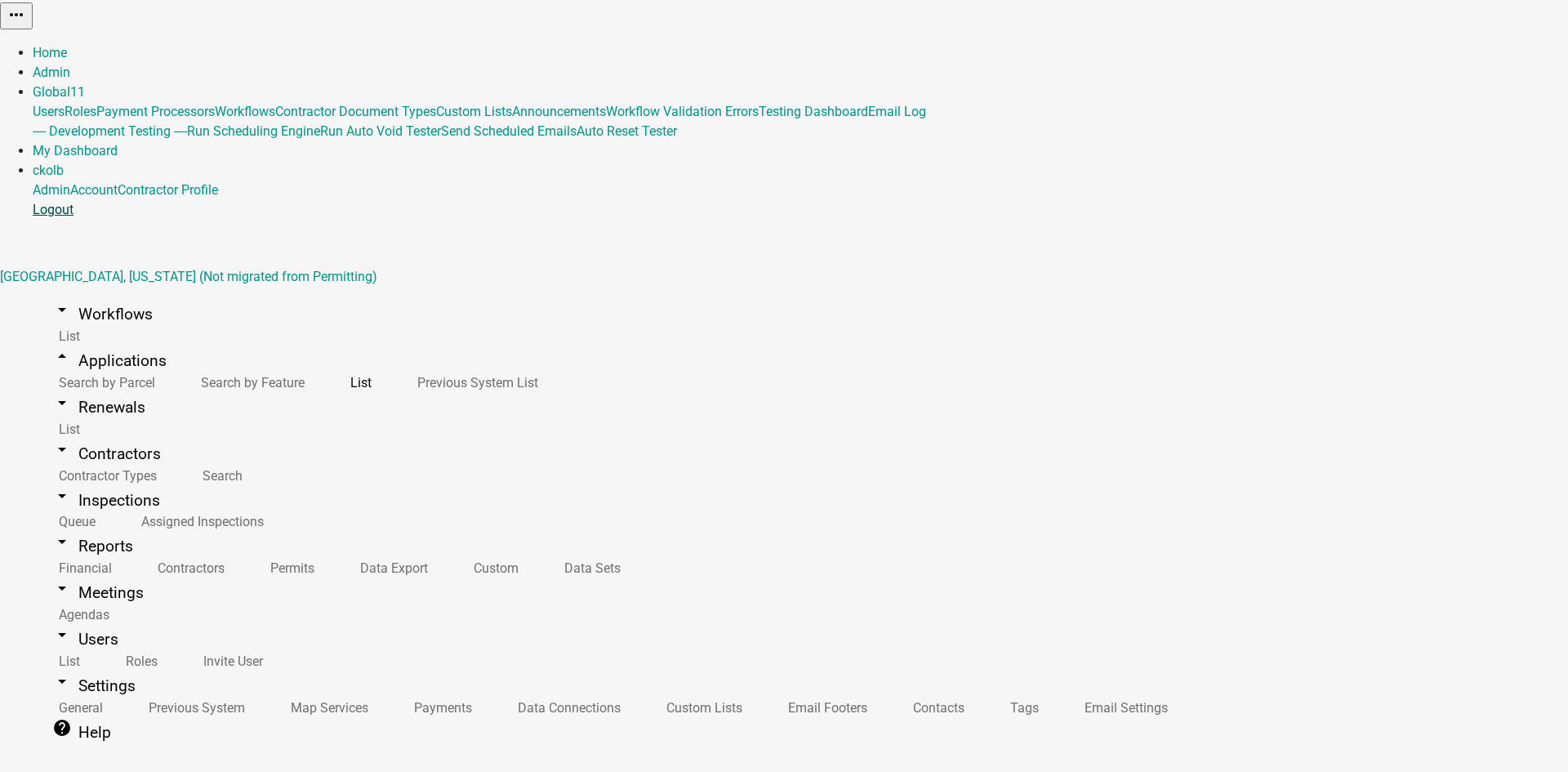
click at [74, 205] on link "Logout" at bounding box center [53, 210] width 41 height 16
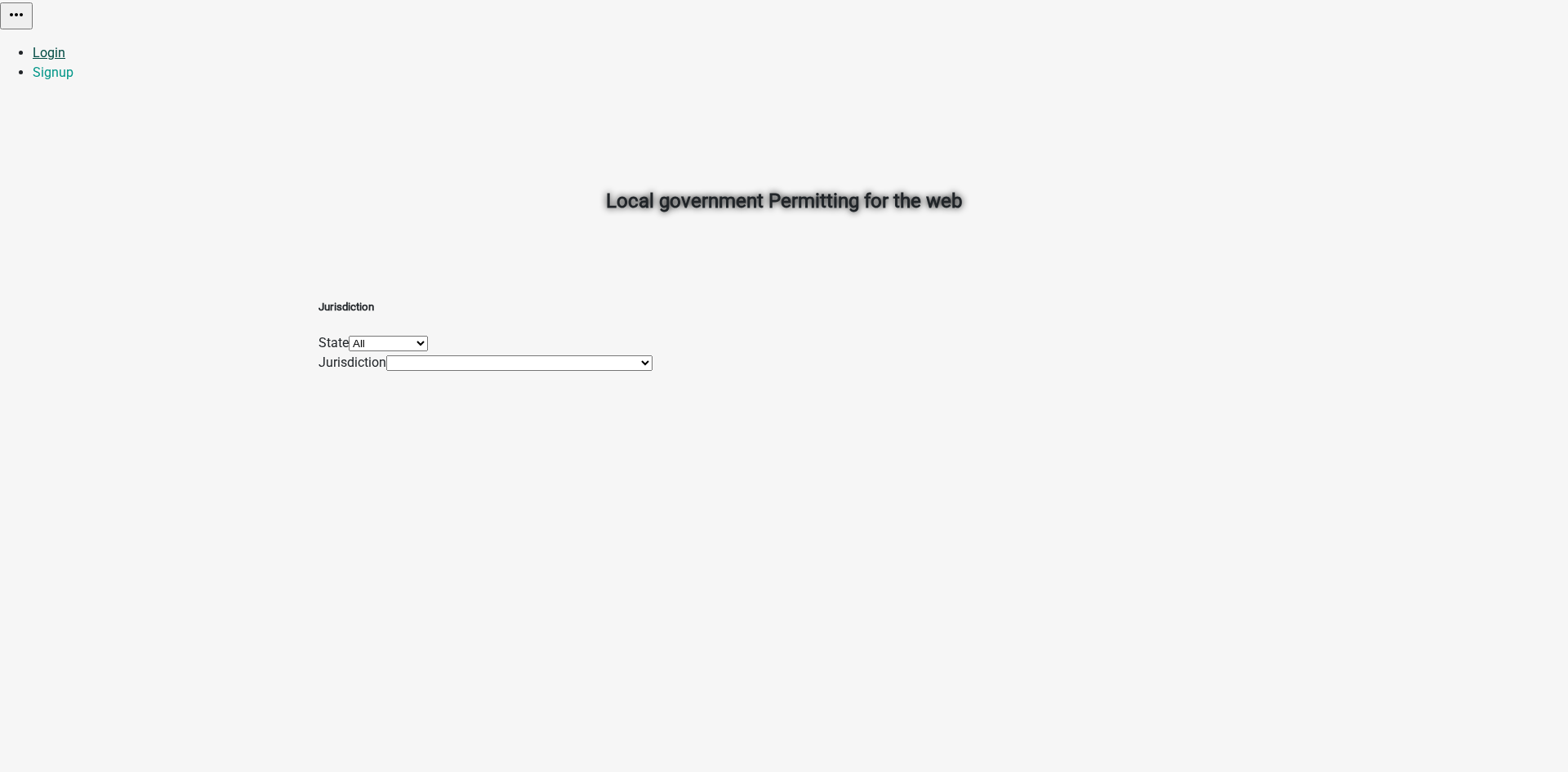
click at [66, 45] on link "Login" at bounding box center [49, 53] width 33 height 16
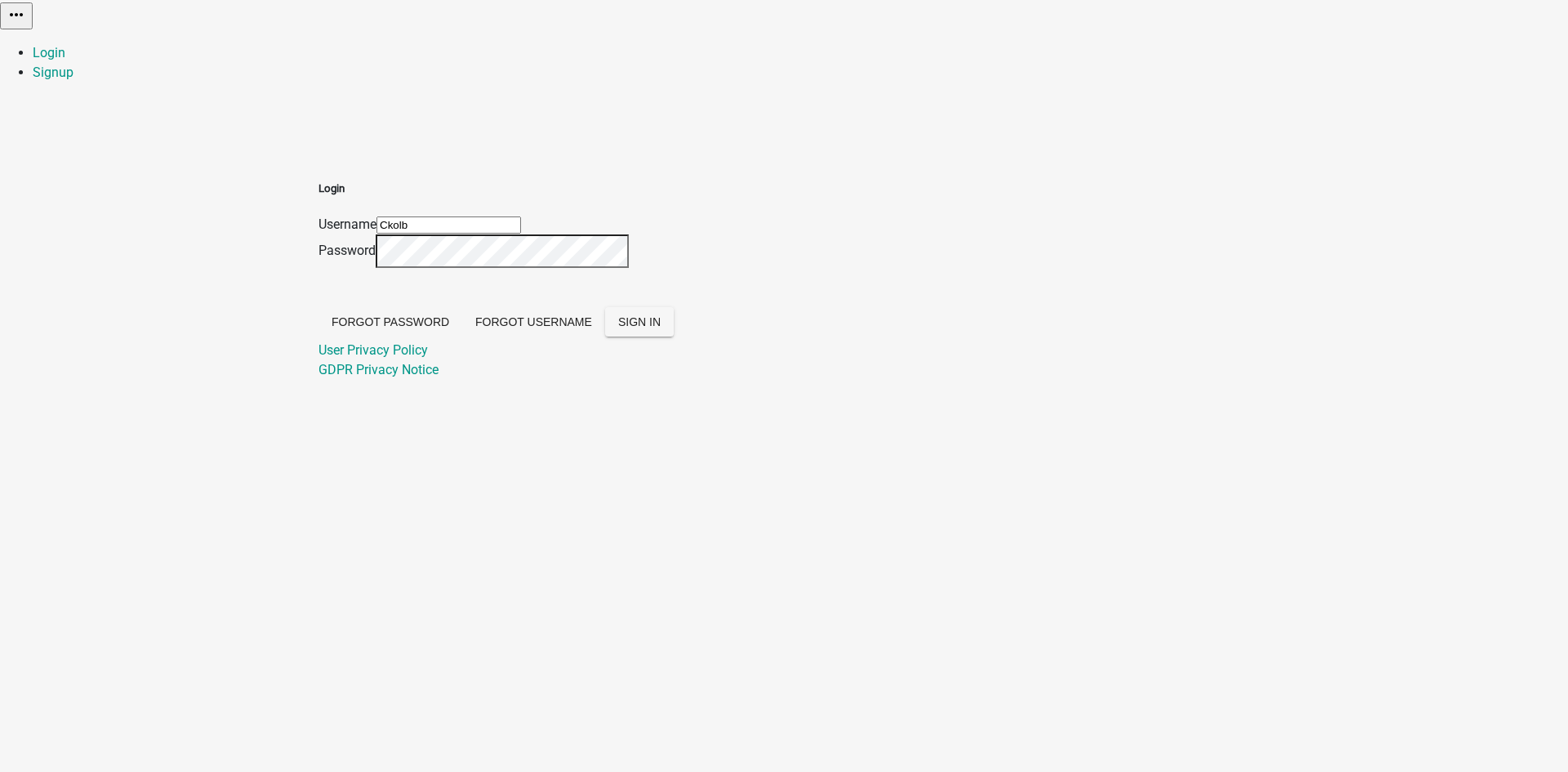
click at [522, 216] on input "Ckolb" at bounding box center [448, 224] width 144 height 17
type input "TestCK"
click at [661, 329] on span "SIGN IN" at bounding box center [639, 322] width 43 height 13
